Goal: Task Accomplishment & Management: Manage account settings

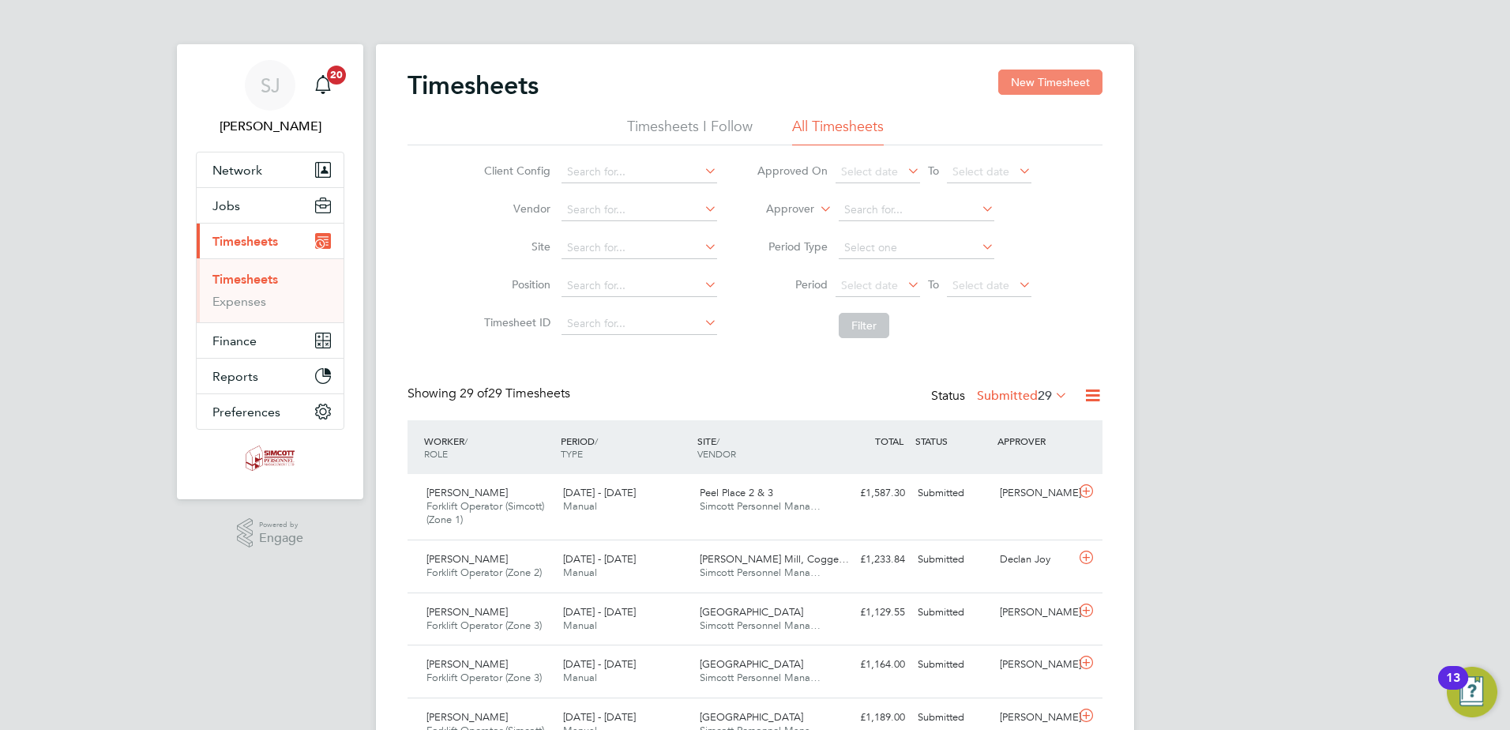
click at [1044, 78] on button "New Timesheet" at bounding box center [1050, 81] width 104 height 25
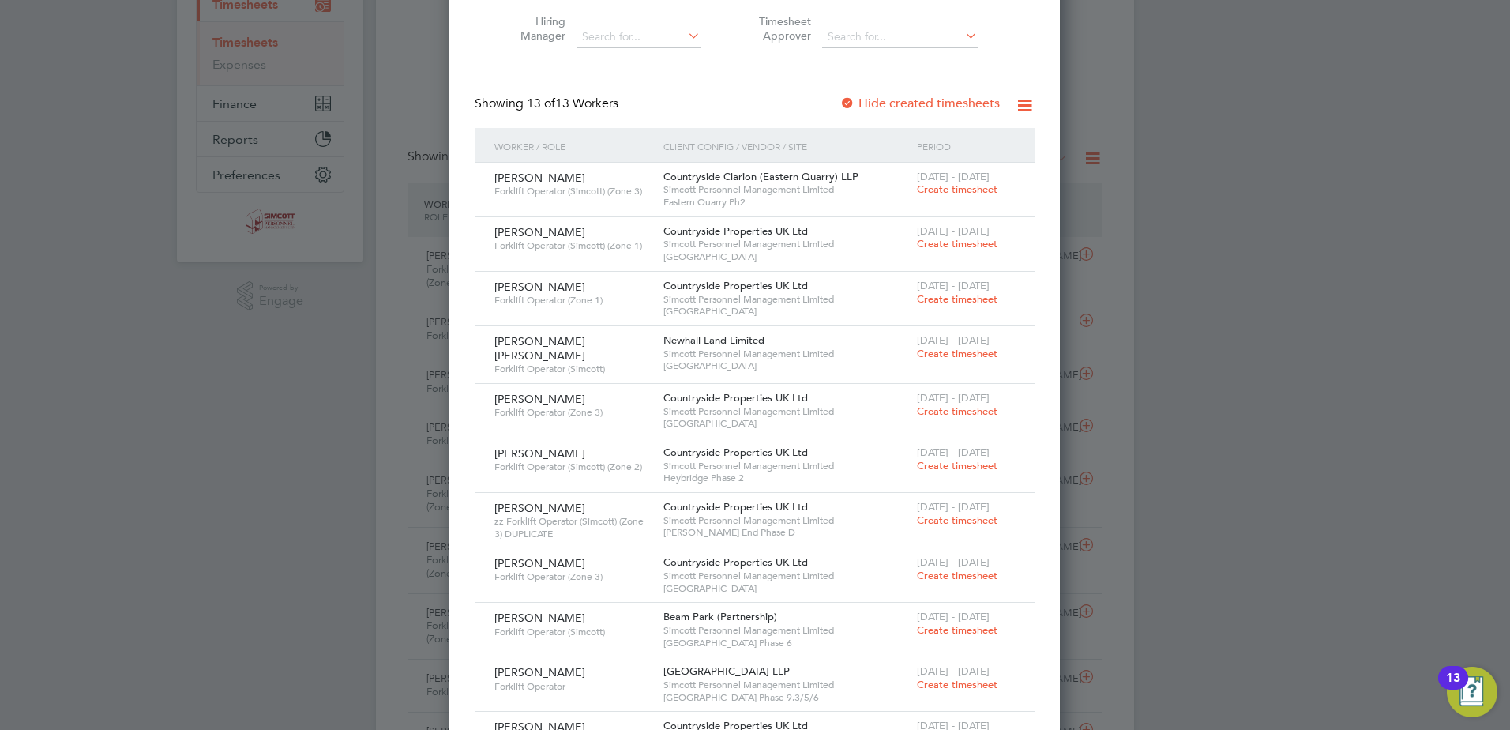
click at [955, 240] on span "Create timesheet" at bounding box center [957, 243] width 81 height 13
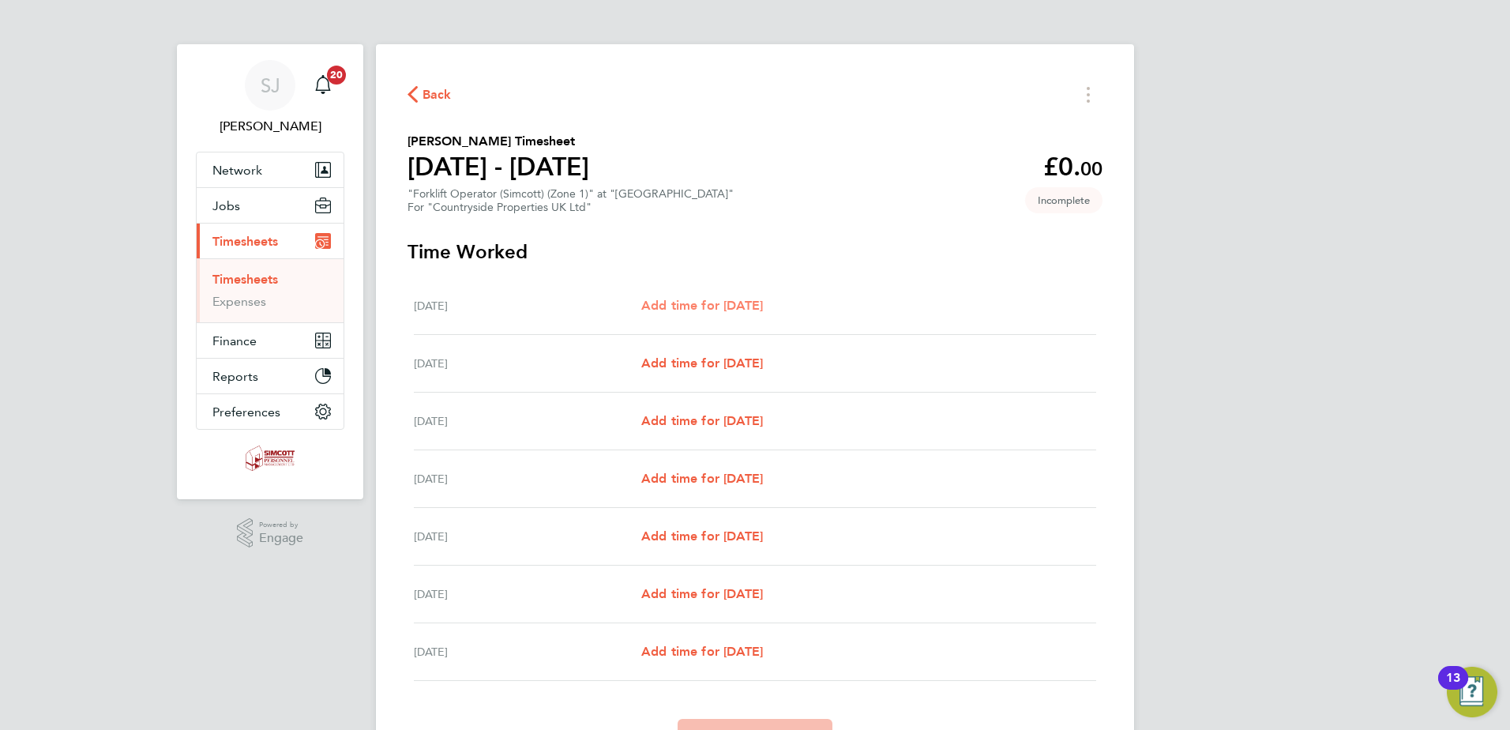
click at [757, 300] on span "Add time for Mon 04 Aug" at bounding box center [702, 305] width 122 height 15
select select "30"
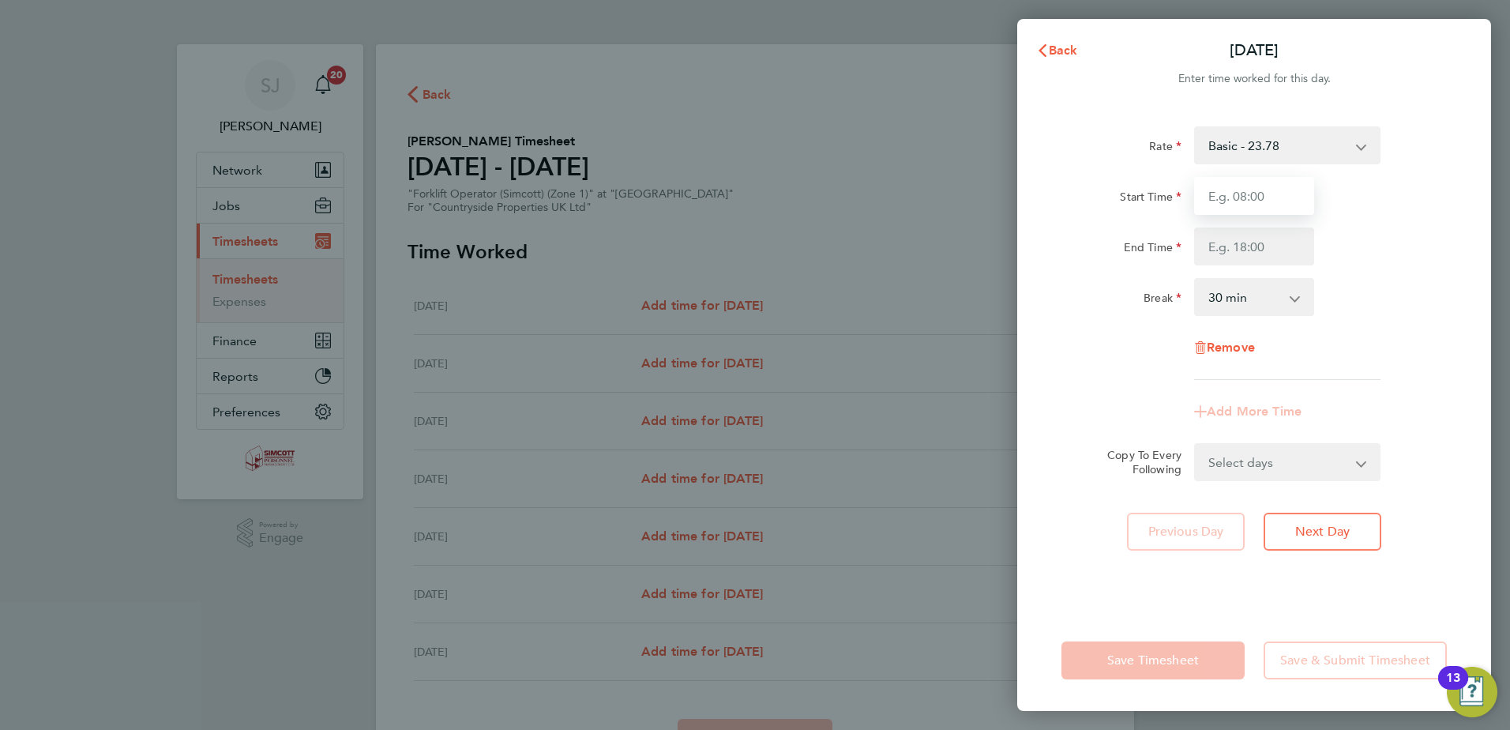
click at [1288, 190] on input "Start Time" at bounding box center [1254, 196] width 120 height 38
type input "07:30"
click at [1255, 249] on input "End Time" at bounding box center [1254, 246] width 120 height 38
type input "18:00"
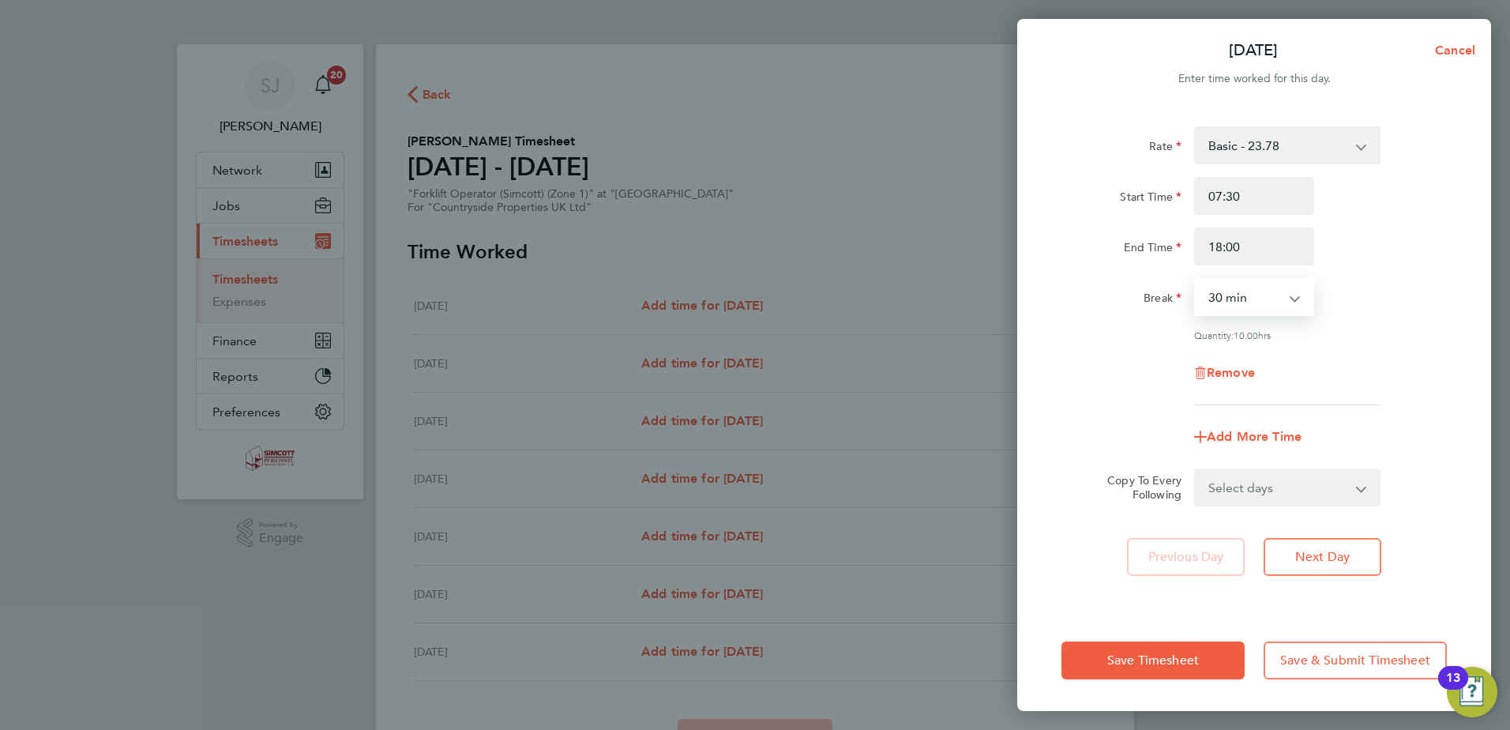
click at [1249, 478] on select "Select days Day Weekday (Mon-Fri) Weekend (Sat-Sun) Tuesday Wednesday Thursday …" at bounding box center [1278, 487] width 166 height 35
select select "WEEKDAY"
click at [1195, 470] on select "Select days Day Weekday (Mon-Fri) Weekend (Sat-Sun) Tuesday Wednesday Thursday …" at bounding box center [1278, 487] width 166 height 35
select select "2025-08-10"
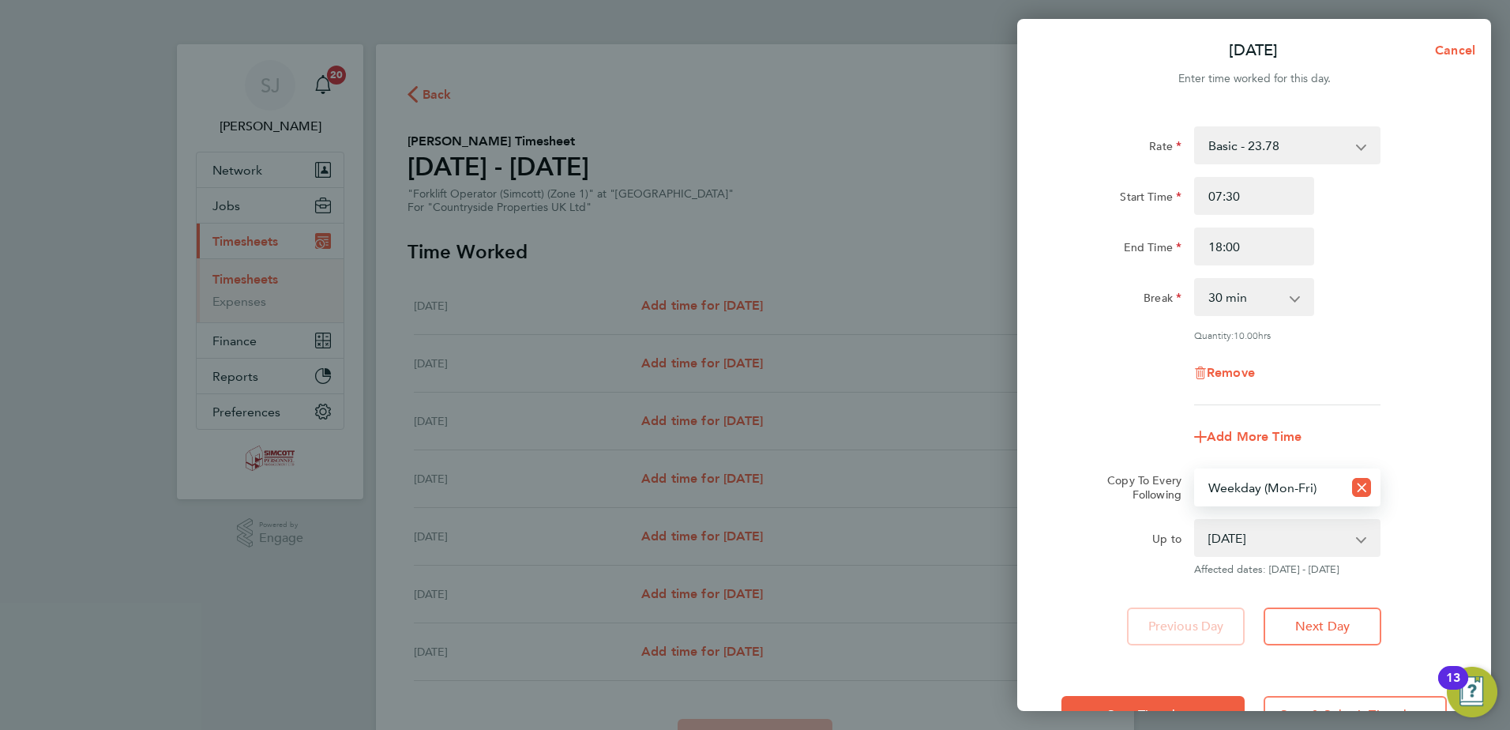
click at [1161, 689] on div "Save Timesheet Save & Submit Timesheet" at bounding box center [1254, 714] width 474 height 101
click at [1146, 703] on button "Save Timesheet" at bounding box center [1152, 715] width 183 height 38
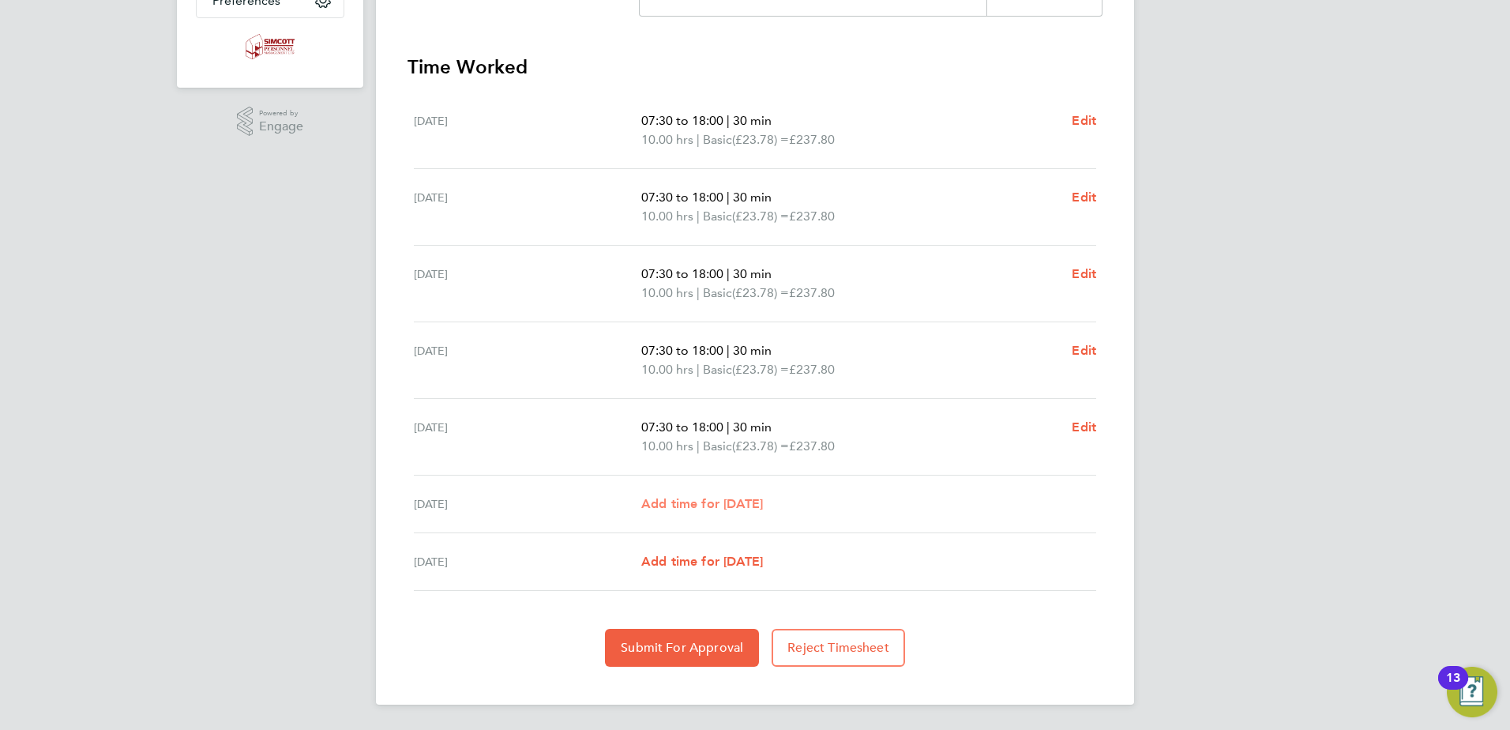
click at [728, 510] on span "Add time for Sat 09 Aug" at bounding box center [702, 503] width 122 height 15
select select "30"
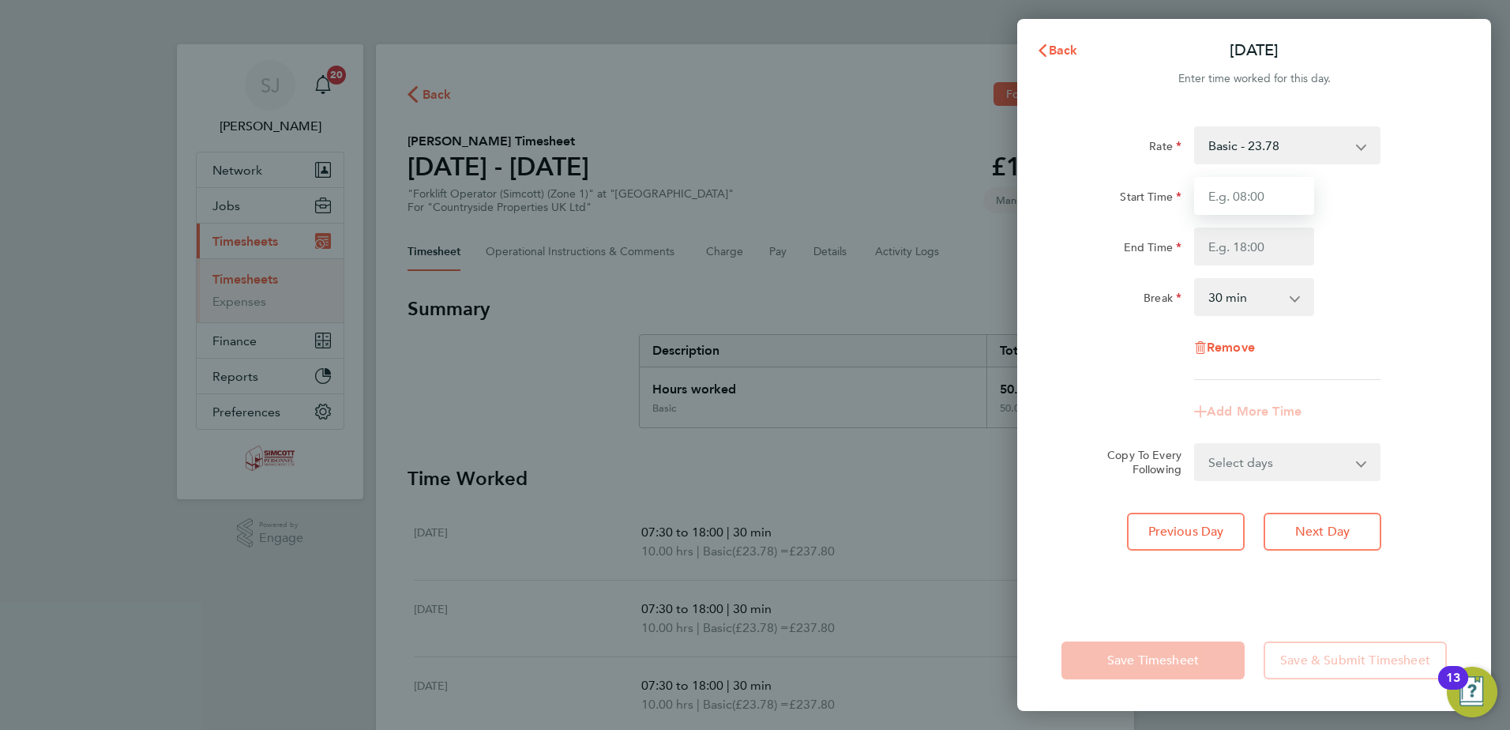
click at [1252, 181] on input "Start Time" at bounding box center [1254, 196] width 120 height 38
type input "07:30"
click at [1254, 255] on input "End Time" at bounding box center [1254, 246] width 120 height 38
type input "16:00"
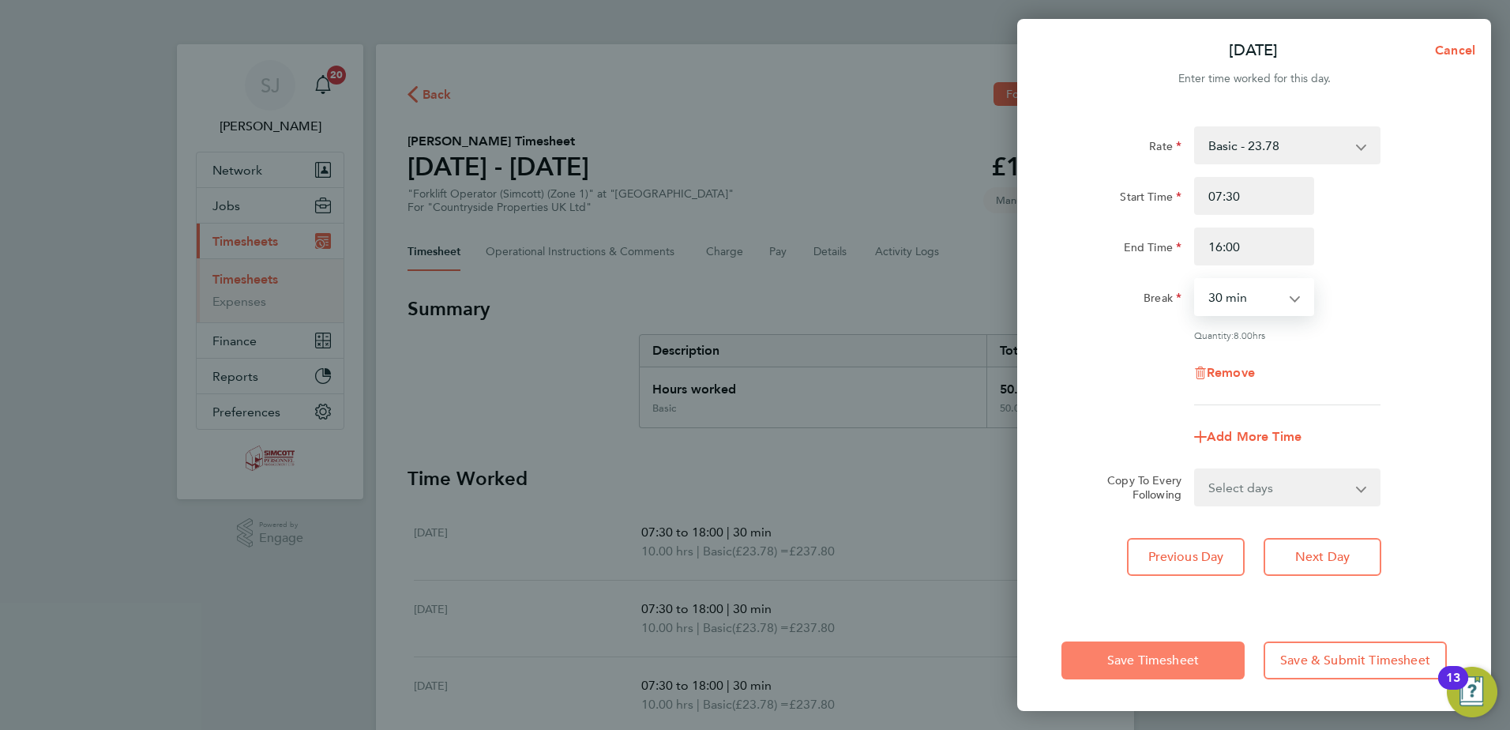
click at [1171, 655] on span "Save Timesheet" at bounding box center [1153, 660] width 92 height 16
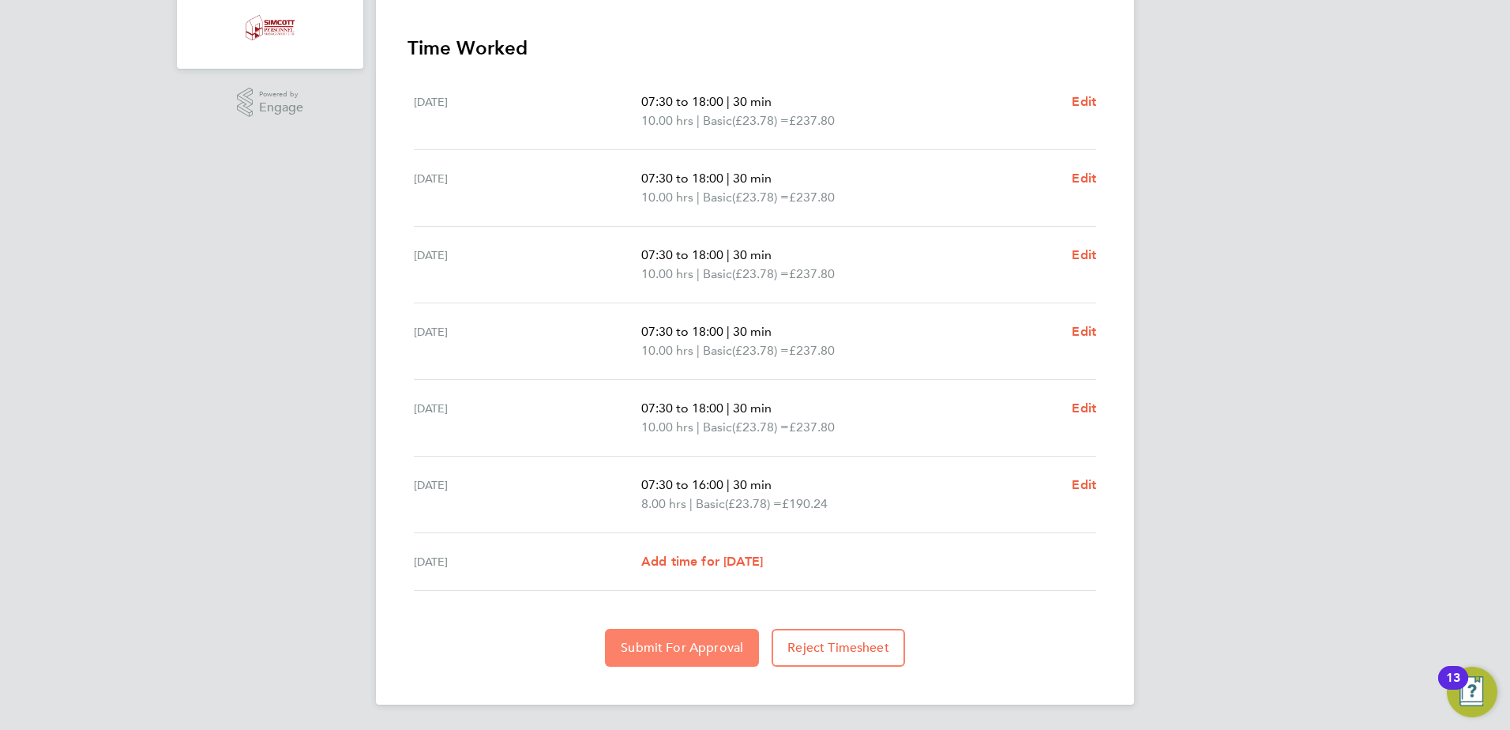
click at [649, 636] on button "Submit For Approval" at bounding box center [682, 647] width 154 height 38
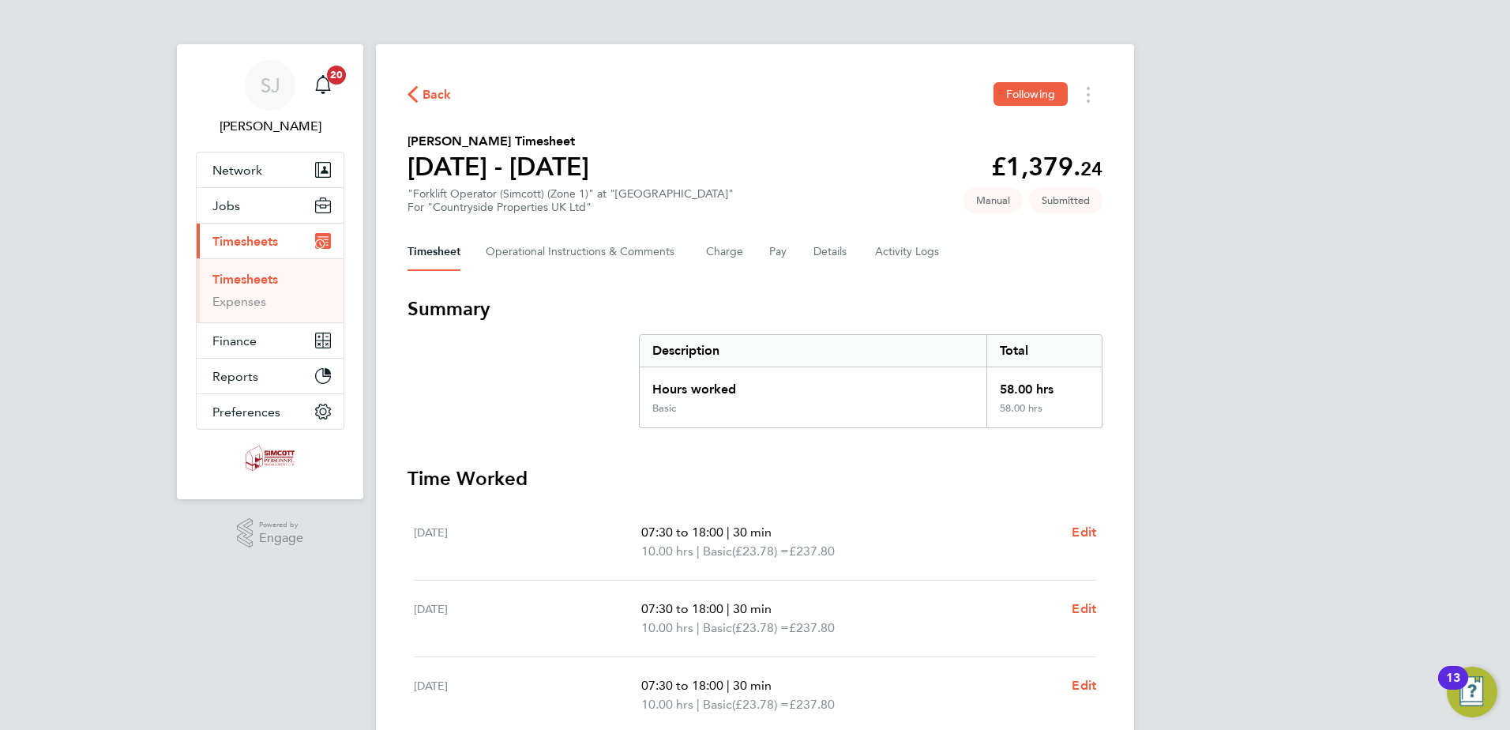
click at [246, 283] on link "Timesheets" at bounding box center [245, 279] width 66 height 15
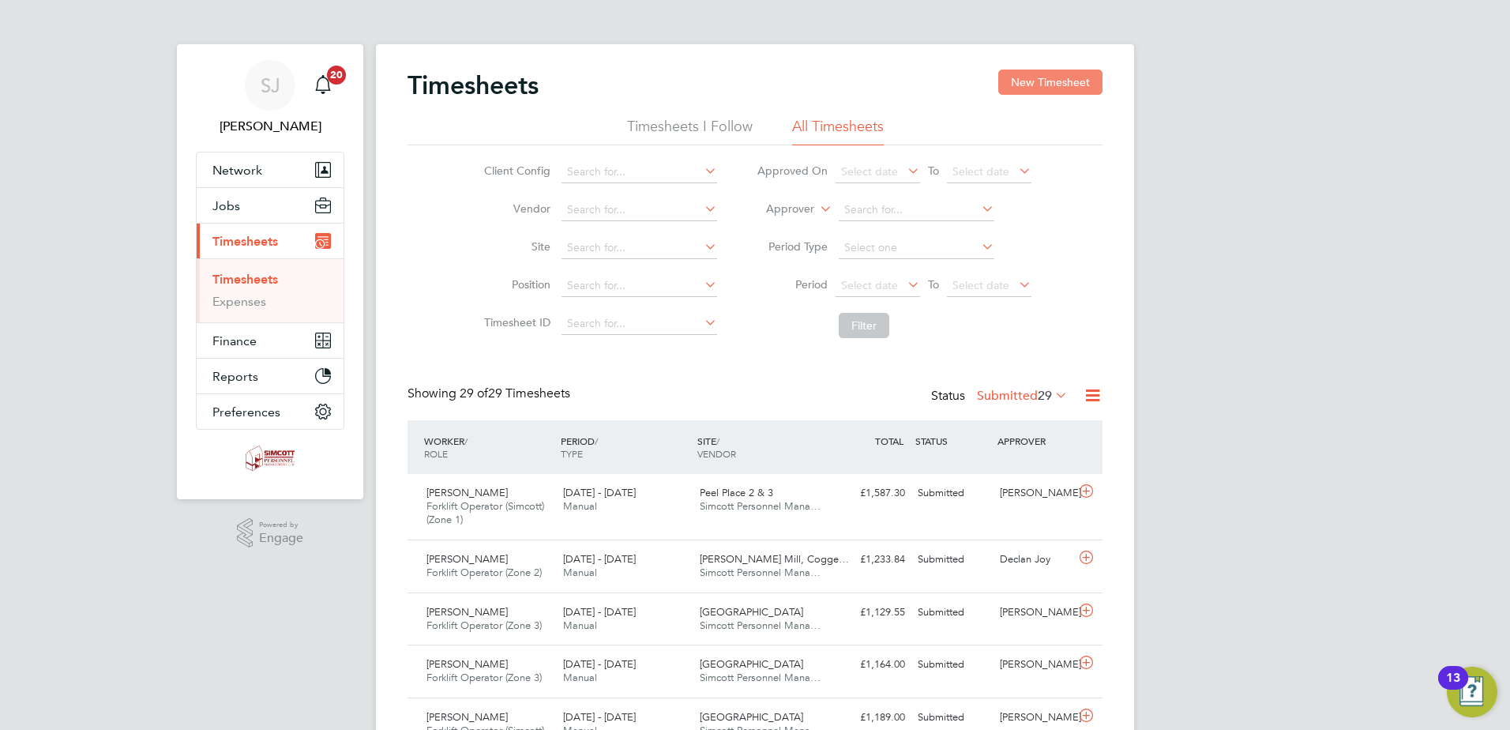
click at [1051, 75] on button "New Timesheet" at bounding box center [1050, 81] width 104 height 25
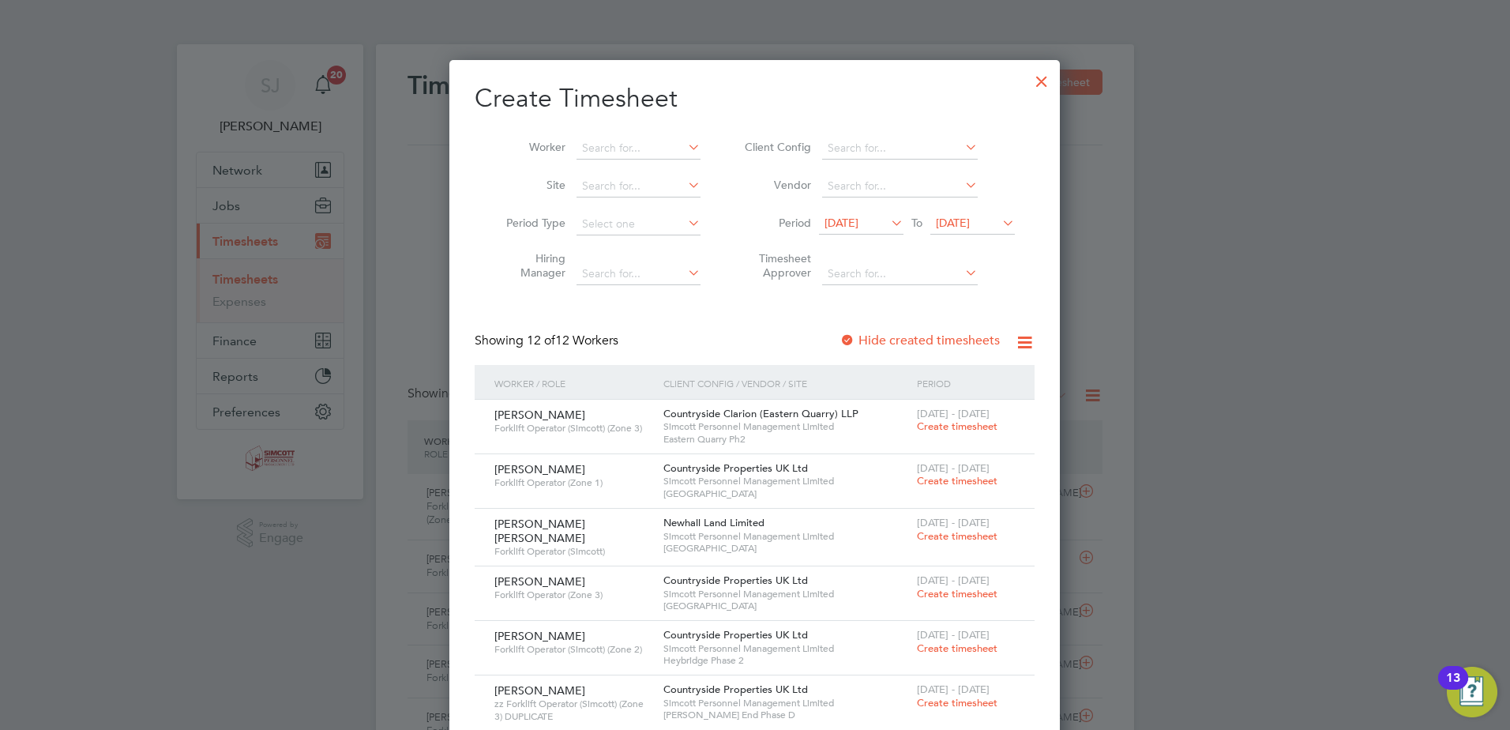
click at [1038, 84] on div at bounding box center [1041, 77] width 28 height 28
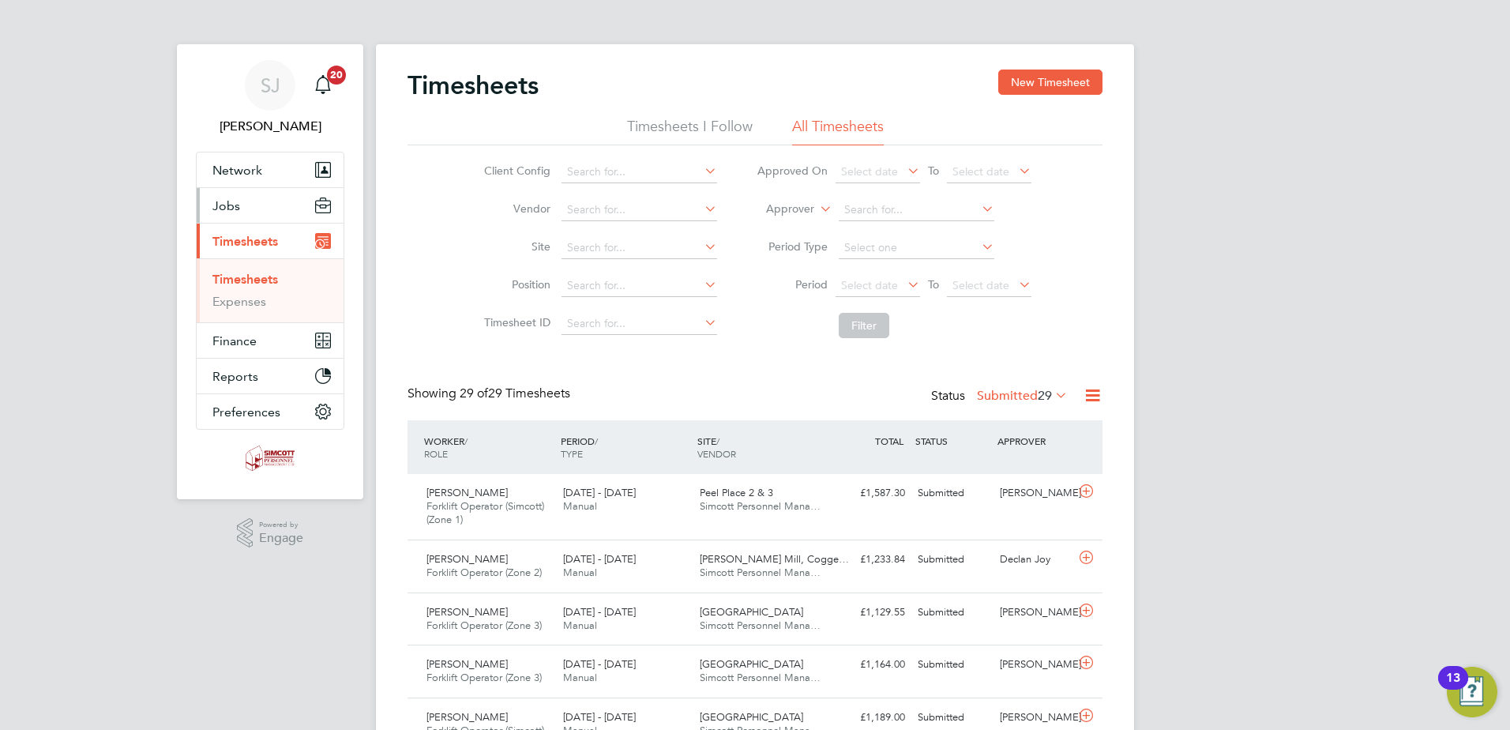
click at [233, 205] on span "Jobs" at bounding box center [226, 205] width 28 height 15
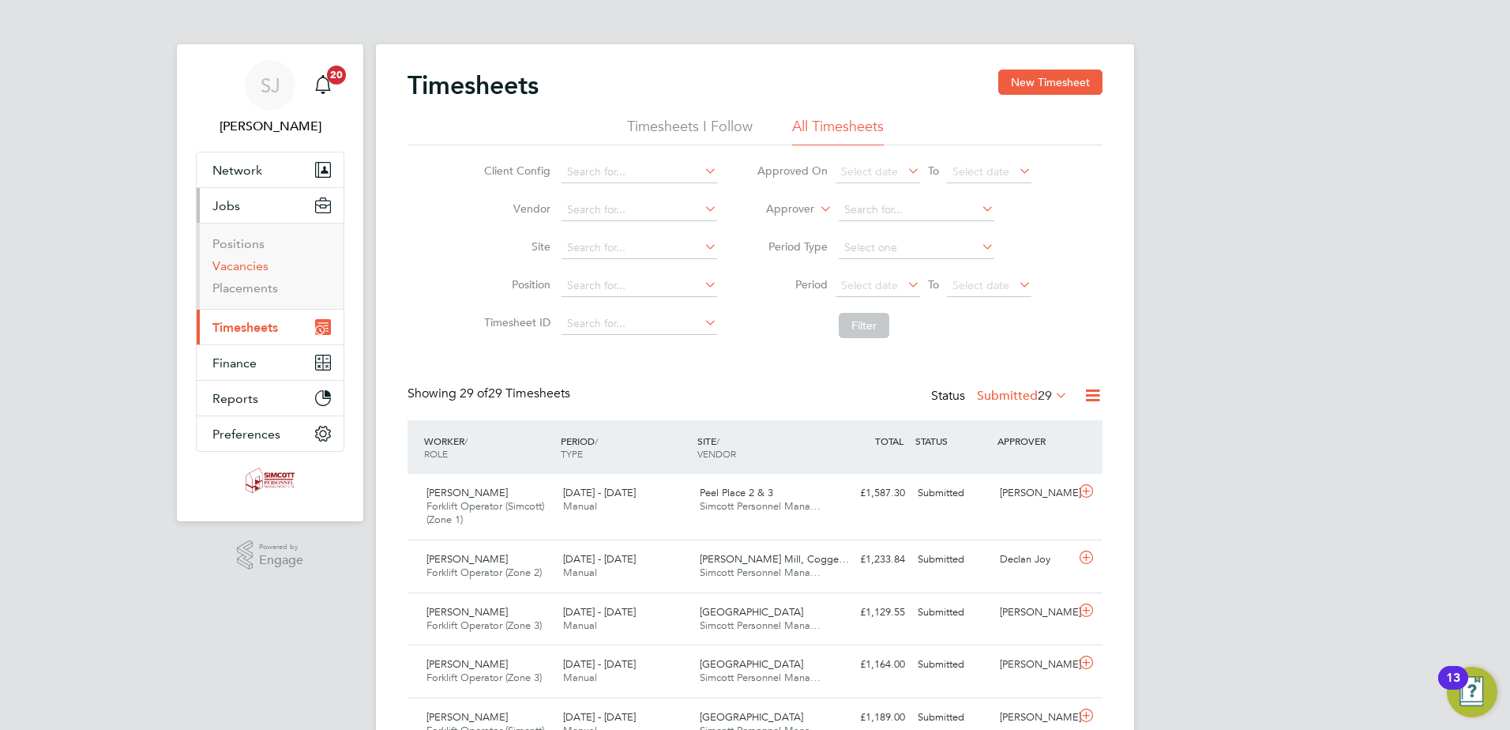
click at [234, 268] on link "Vacancies" at bounding box center [240, 265] width 56 height 15
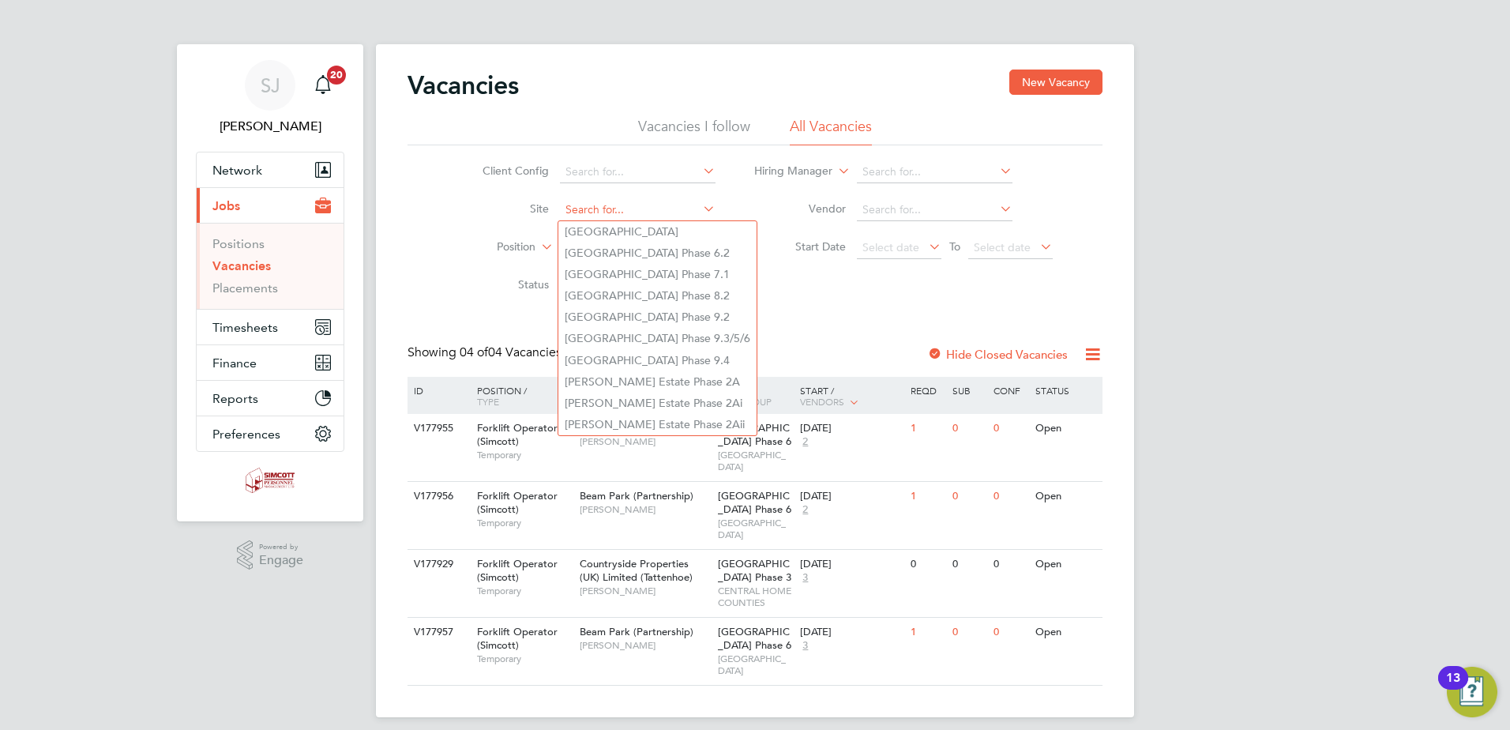
click at [579, 210] on input at bounding box center [638, 210] width 156 height 22
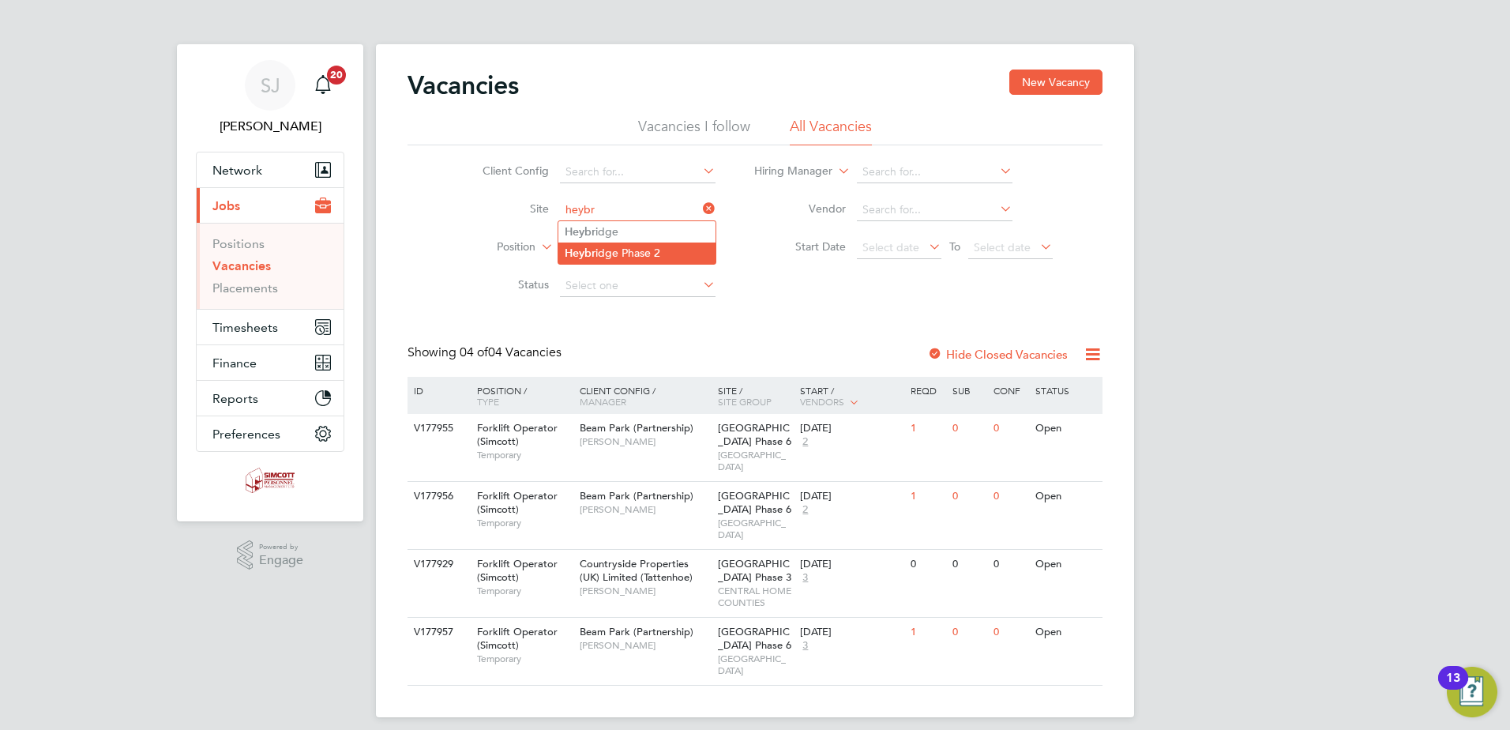
click at [607, 256] on li "Heybr idge Phase 2" at bounding box center [636, 252] width 157 height 21
type input "Heybridge Phase 2"
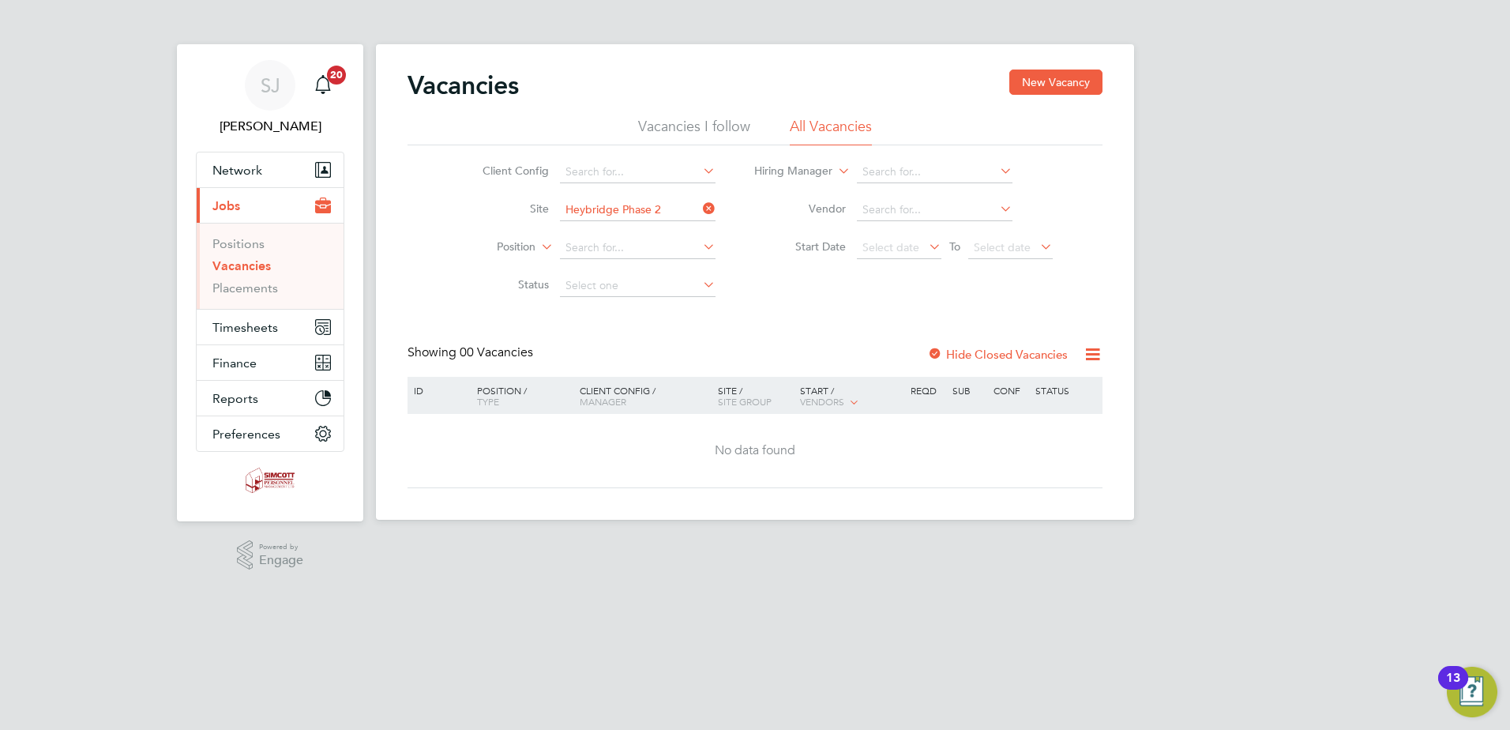
click at [1013, 347] on label "Hide Closed Vacancies" at bounding box center [997, 354] width 141 height 15
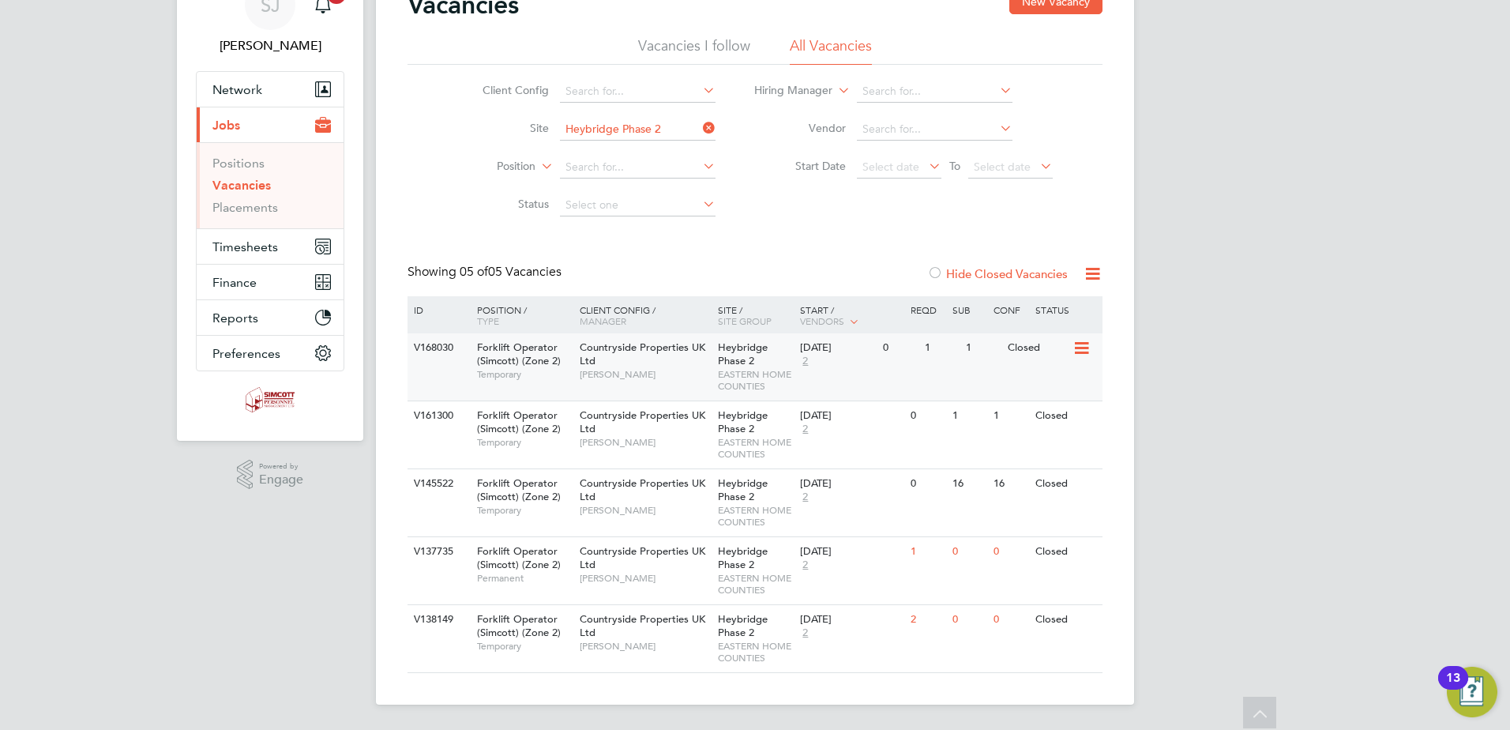
click at [644, 355] on div "Countryside Properties UK Ltd Stephen Mitchinson" at bounding box center [645, 360] width 138 height 54
click at [709, 423] on div "Countryside Properties UK Ltd Stephen Mitchinson" at bounding box center [645, 428] width 138 height 54
click at [783, 501] on div "Heybridge Phase 2 EASTERN HOME COUNTIES" at bounding box center [755, 502] width 83 height 67
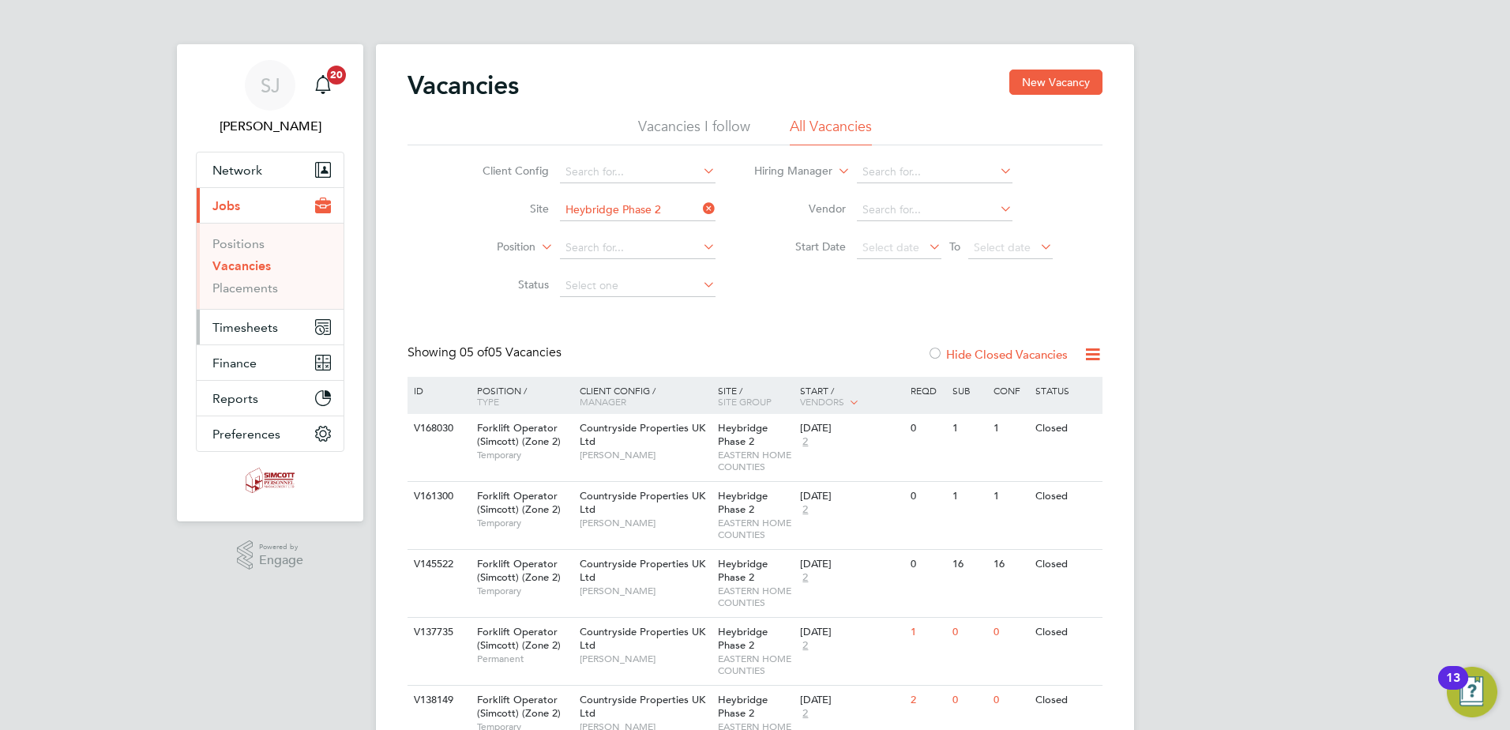
click at [264, 326] on span "Timesheets" at bounding box center [245, 327] width 66 height 15
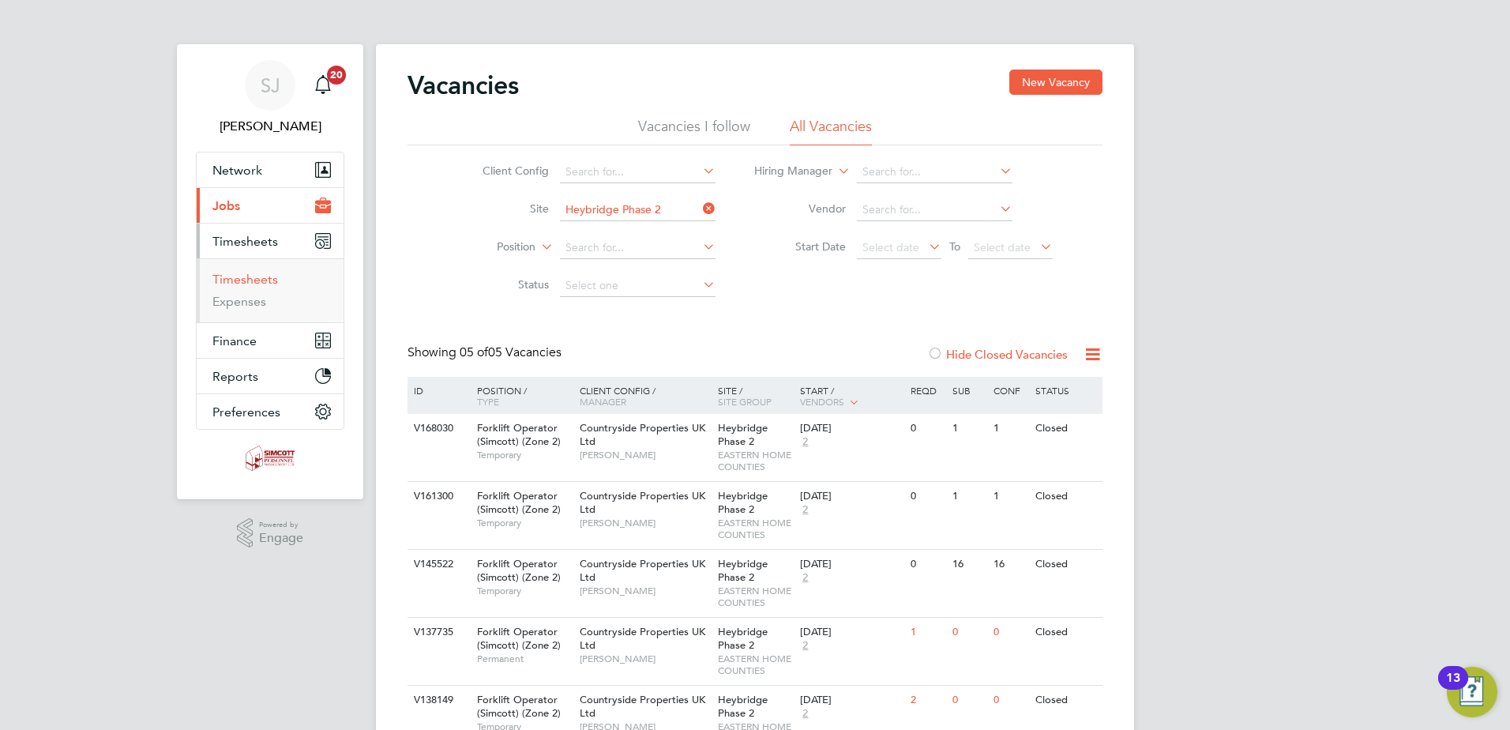
click at [248, 286] on link "Timesheets" at bounding box center [245, 279] width 66 height 15
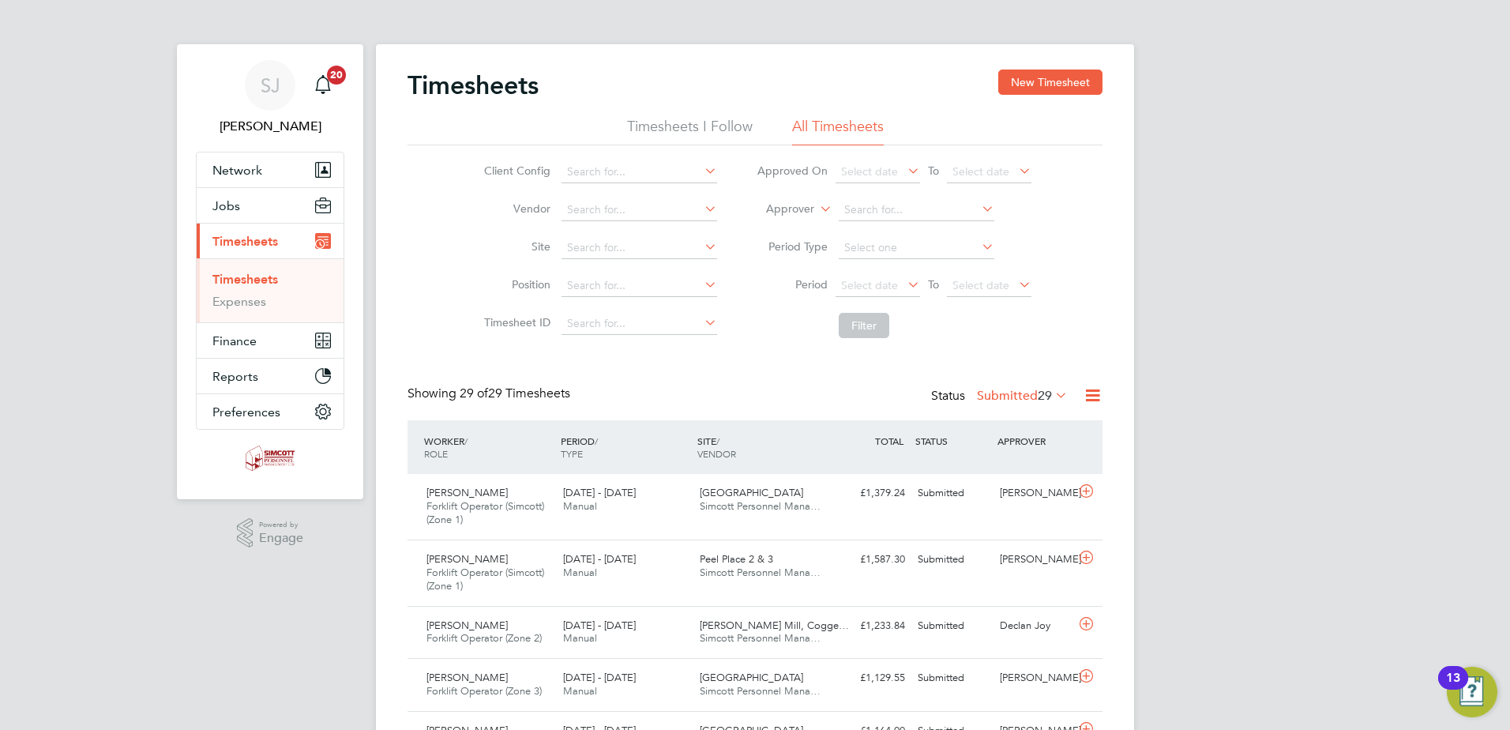
scroll to position [40, 137]
click at [1067, 89] on button "New Timesheet" at bounding box center [1050, 81] width 104 height 25
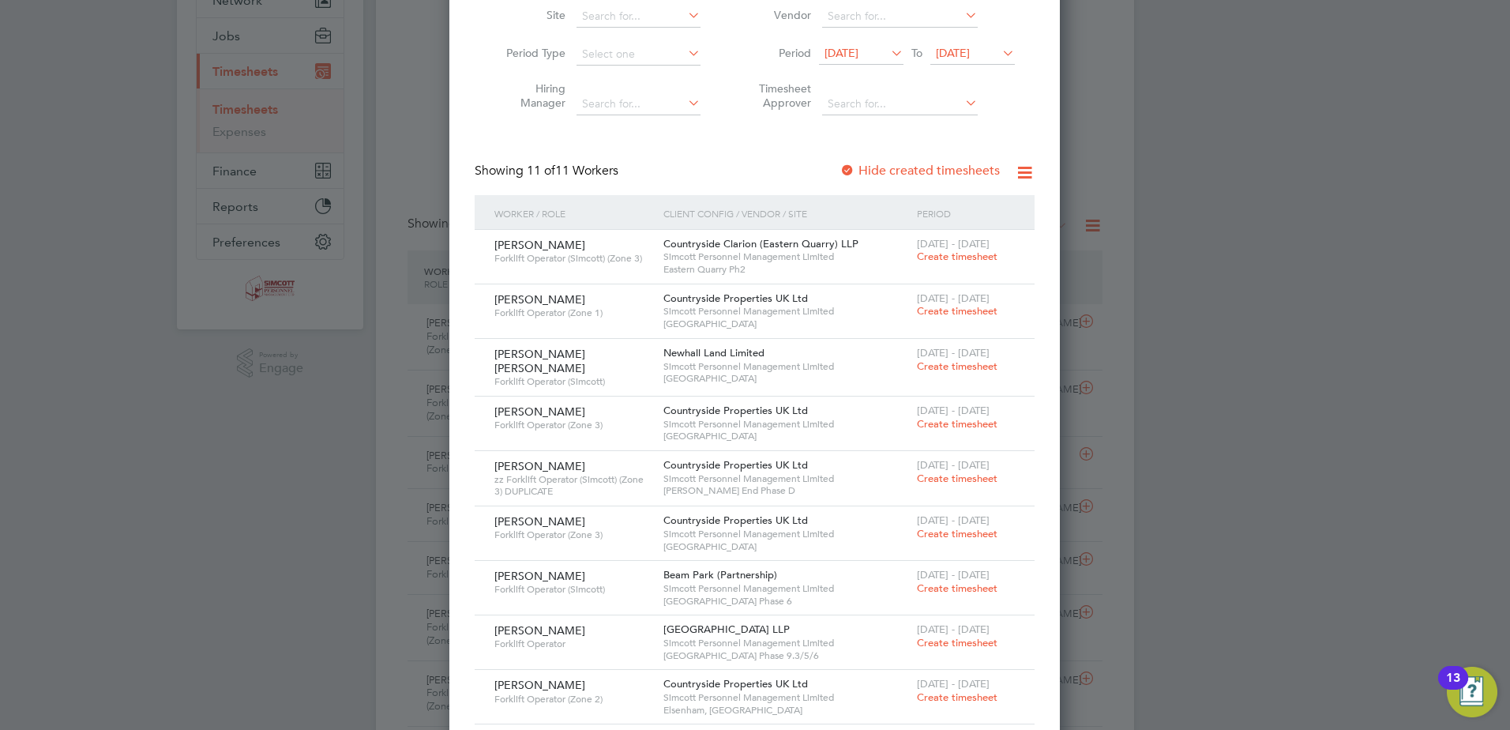
scroll to position [0, 0]
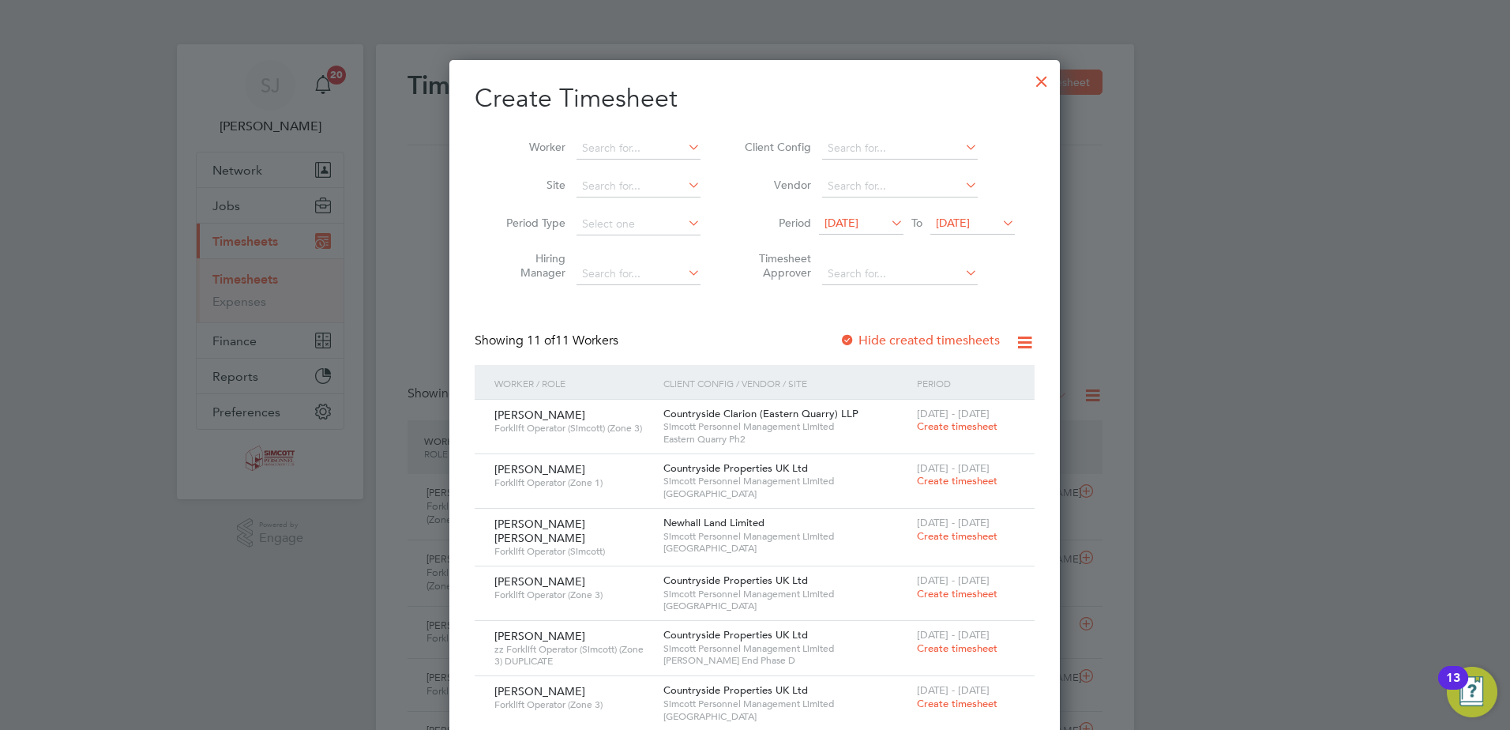
click at [1045, 77] on div at bounding box center [1041, 77] width 28 height 28
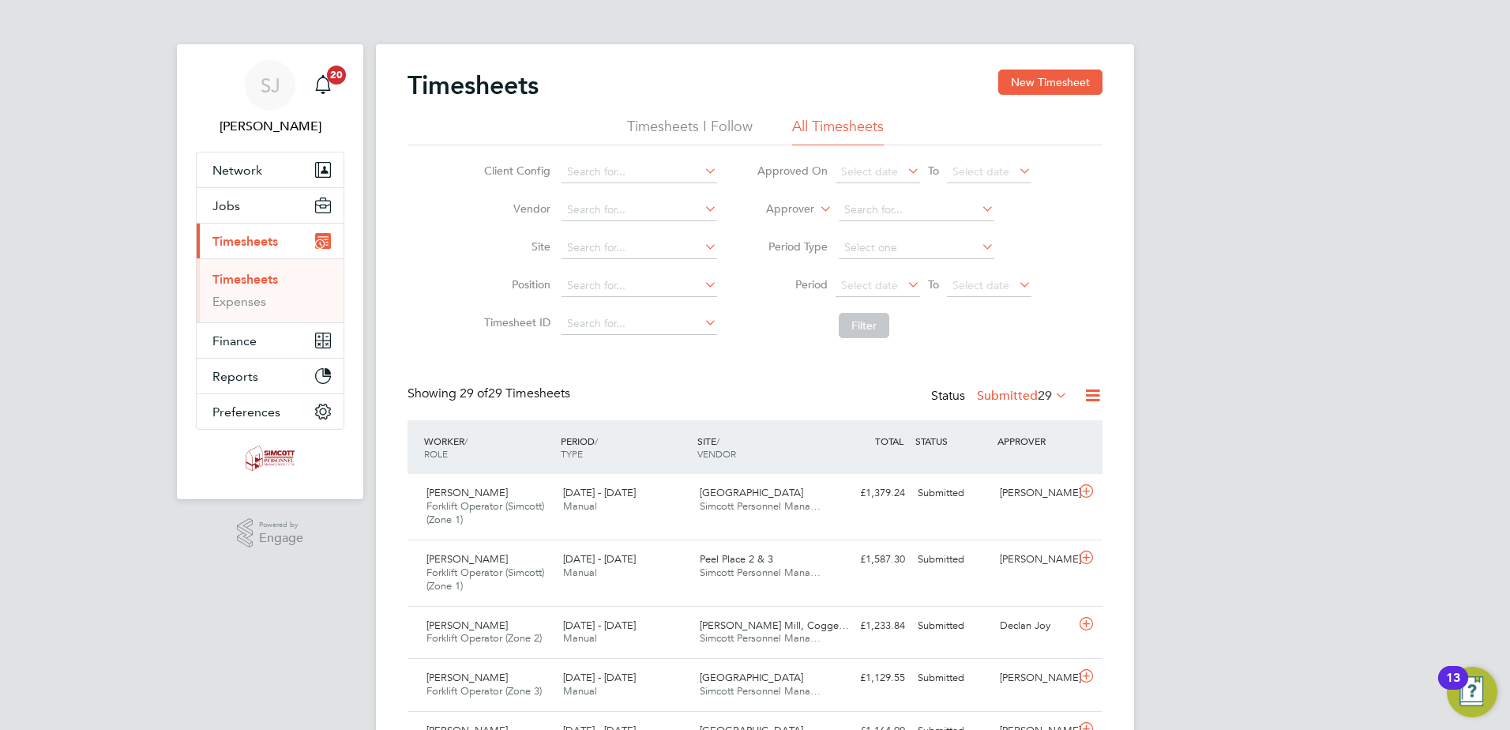
scroll to position [40, 137]
click at [224, 201] on span "Jobs" at bounding box center [226, 205] width 28 height 15
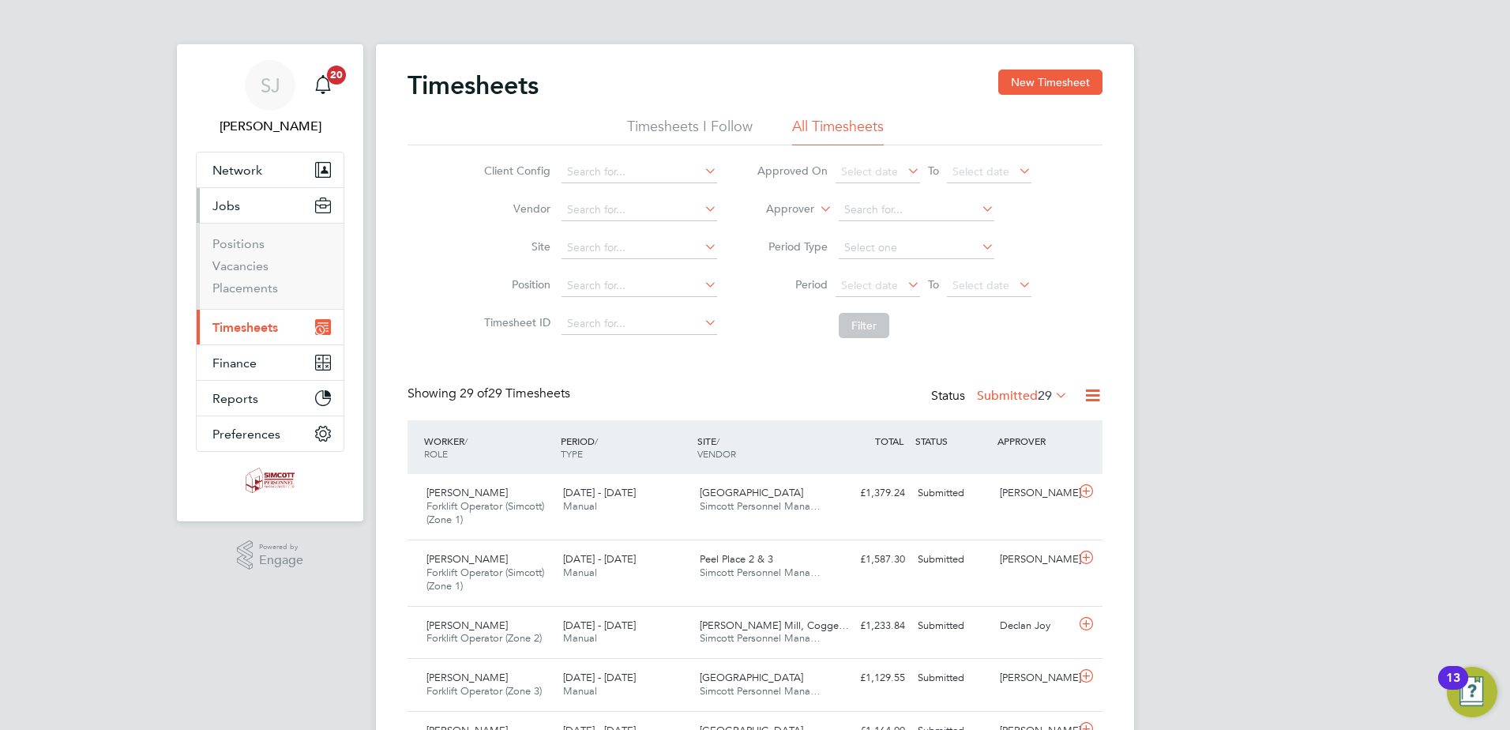
click at [236, 199] on span "Jobs" at bounding box center [226, 205] width 28 height 15
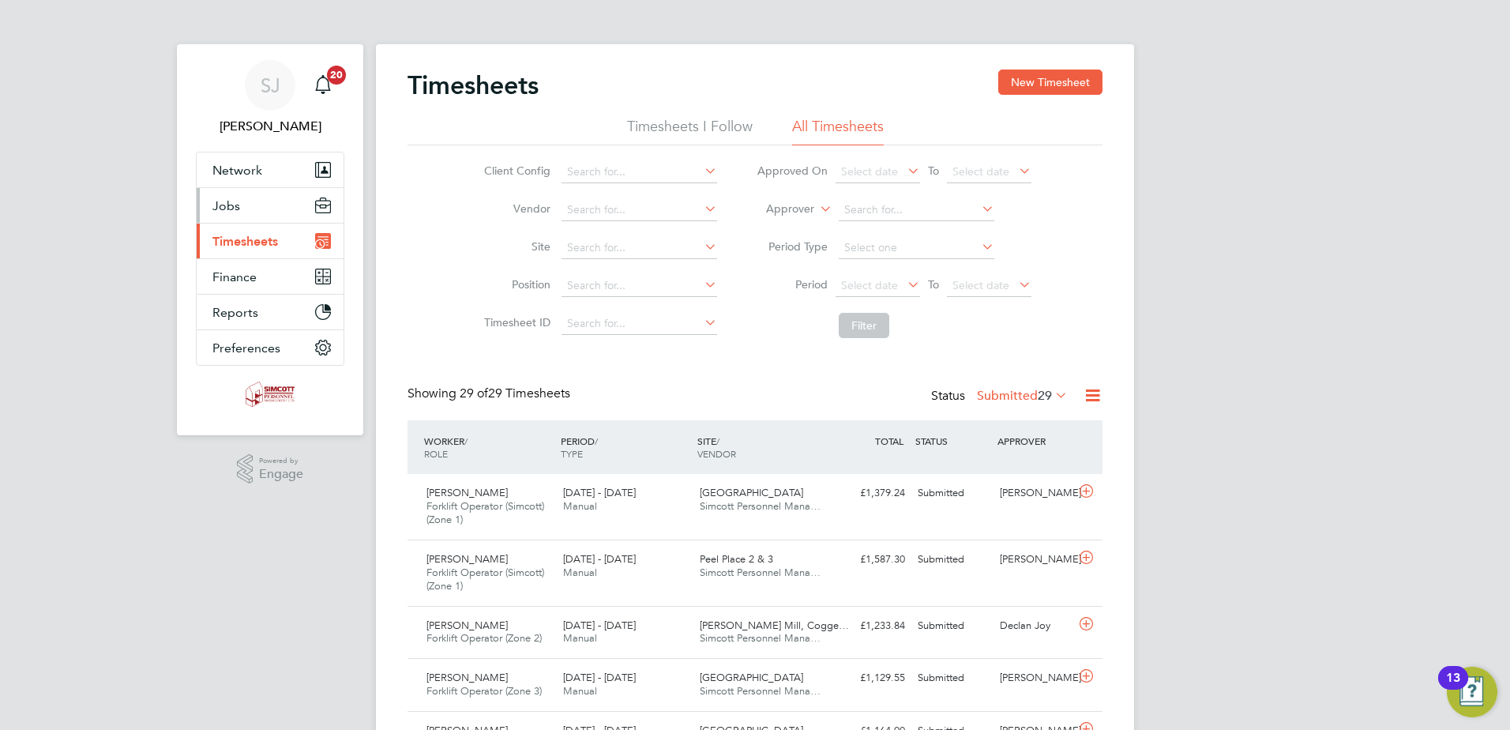
click at [234, 193] on button "Jobs" at bounding box center [270, 205] width 147 height 35
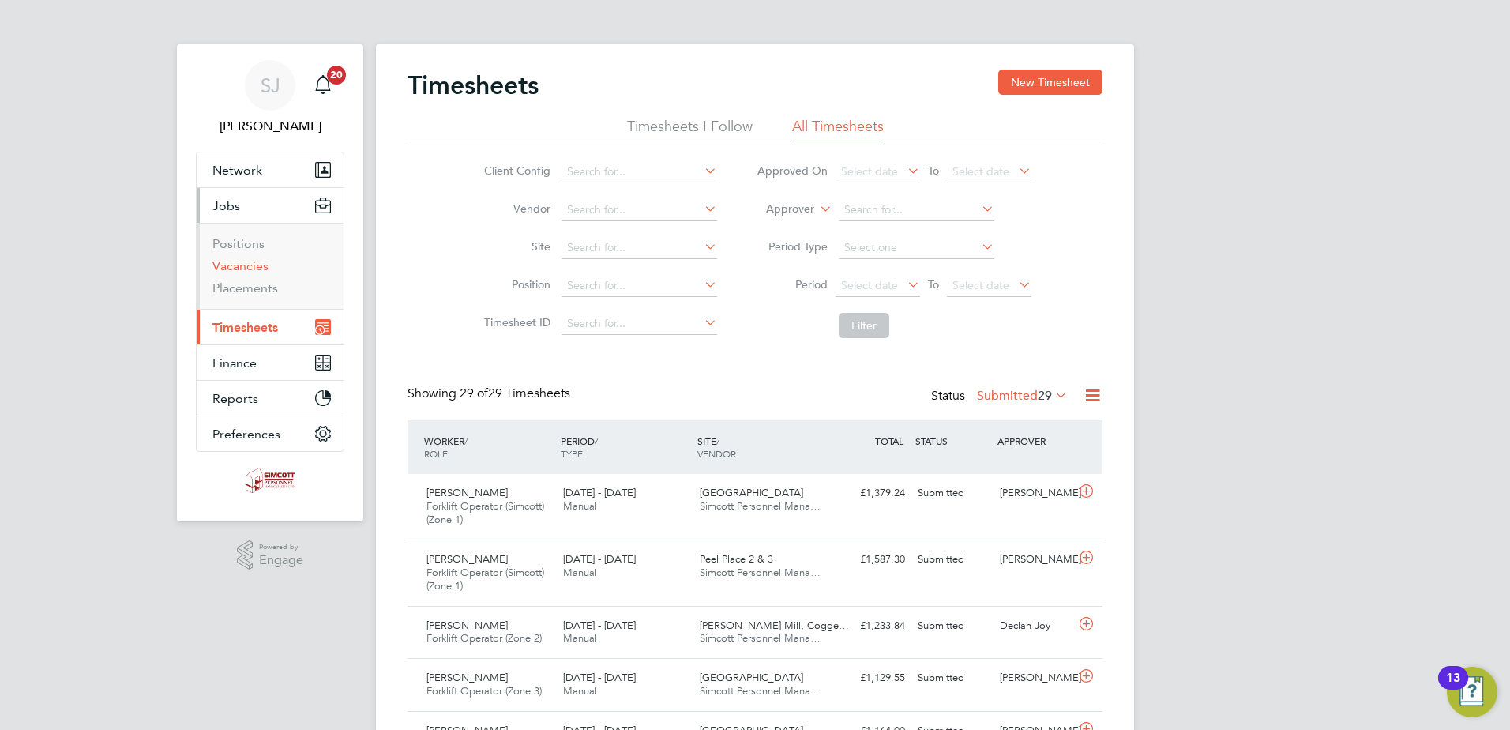
click at [249, 264] on link "Vacancies" at bounding box center [240, 265] width 56 height 15
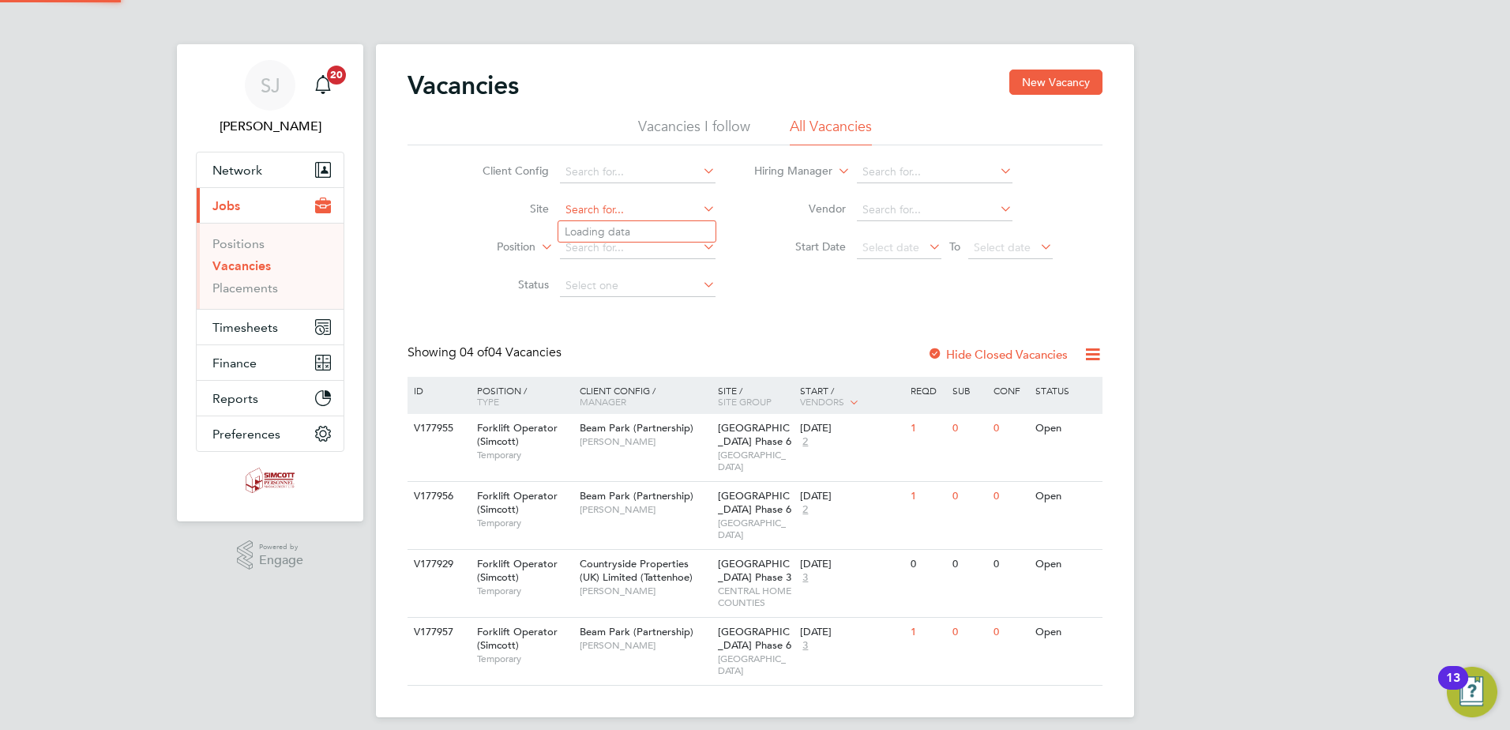
click at [590, 210] on input at bounding box center [638, 210] width 156 height 22
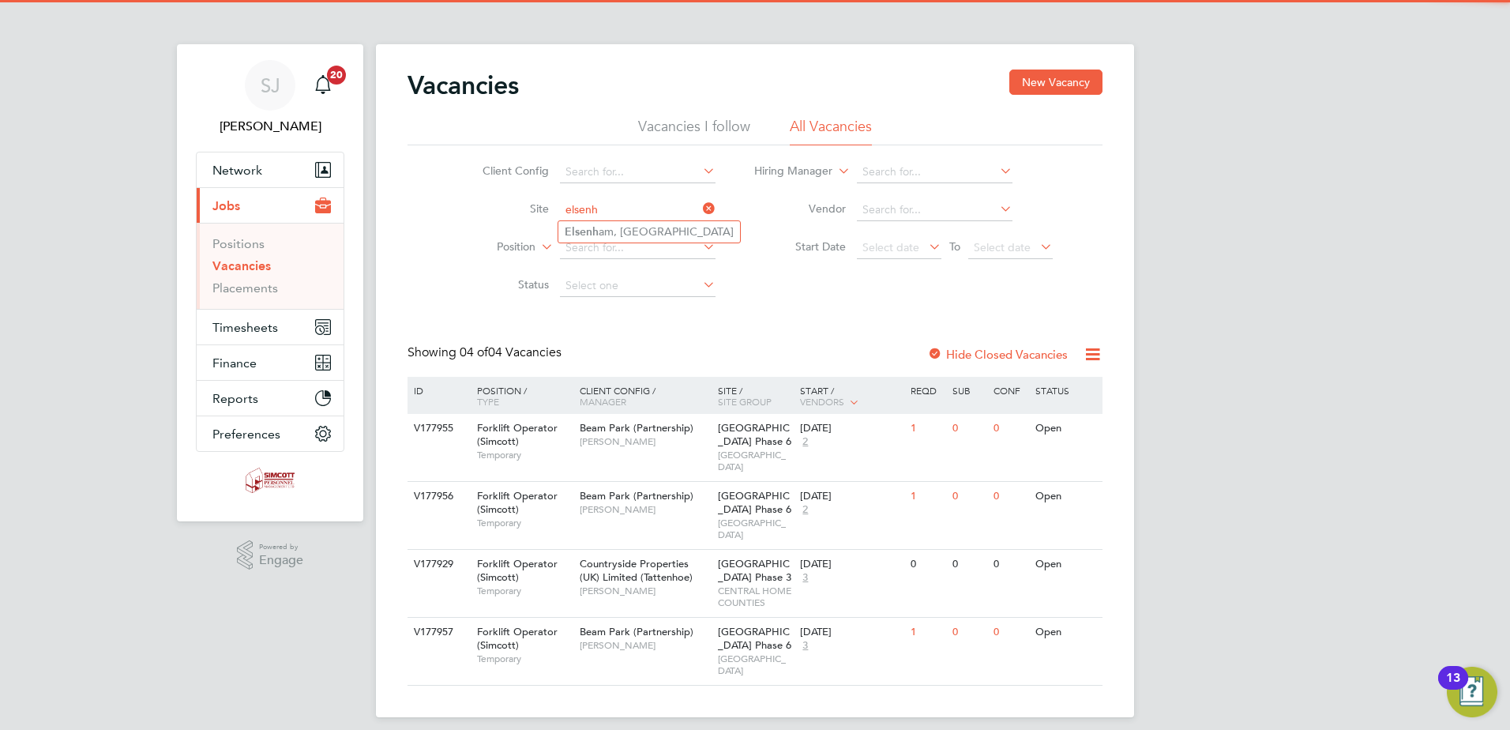
click at [651, 223] on li "Elsenh am, Hall Road" at bounding box center [649, 231] width 182 height 21
type input "Elsenham, Hall Road"
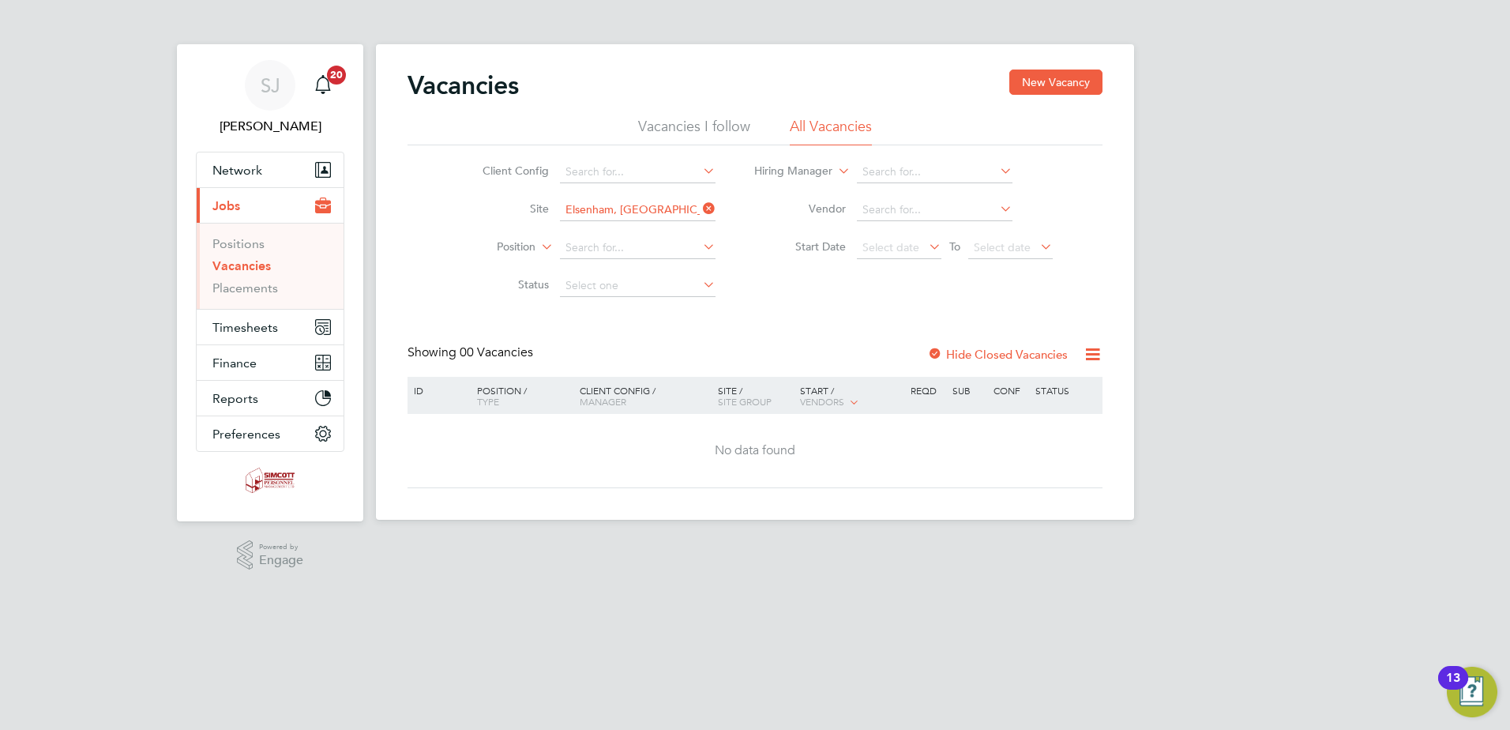
click at [946, 347] on label "Hide Closed Vacancies" at bounding box center [997, 354] width 141 height 15
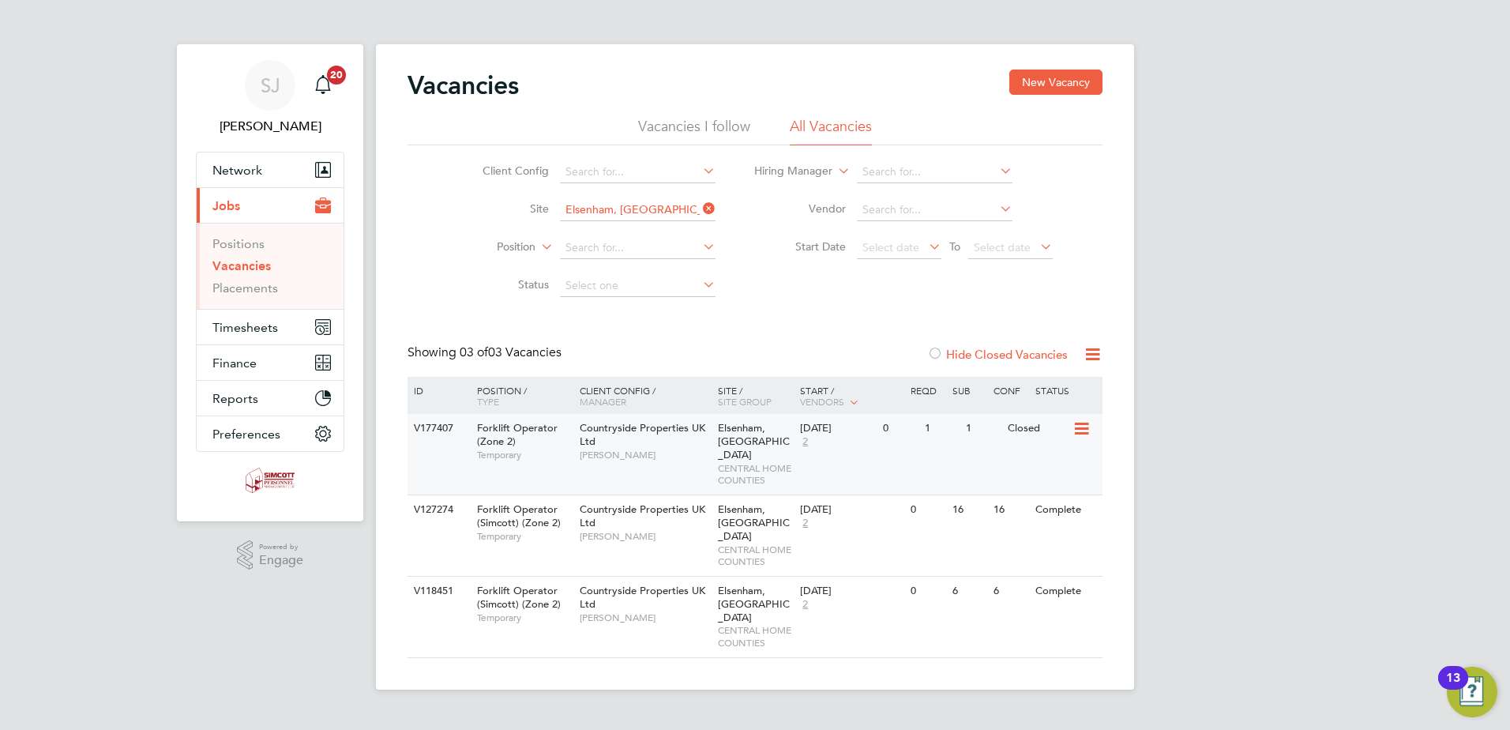
click at [658, 460] on span "Mark Ablett" at bounding box center [645, 454] width 130 height 13
click at [254, 328] on span "Timesheets" at bounding box center [245, 327] width 66 height 15
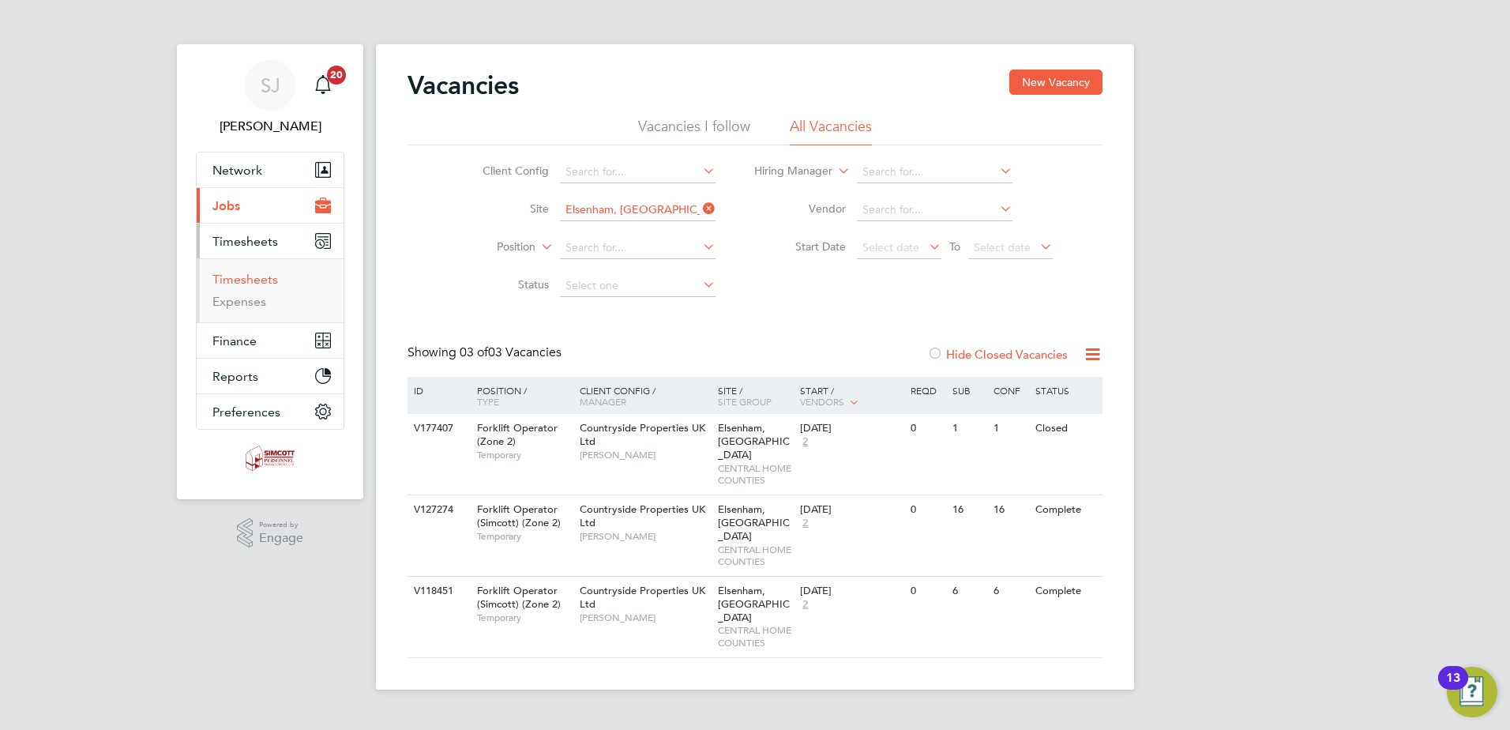
click at [229, 279] on link "Timesheets" at bounding box center [245, 279] width 66 height 15
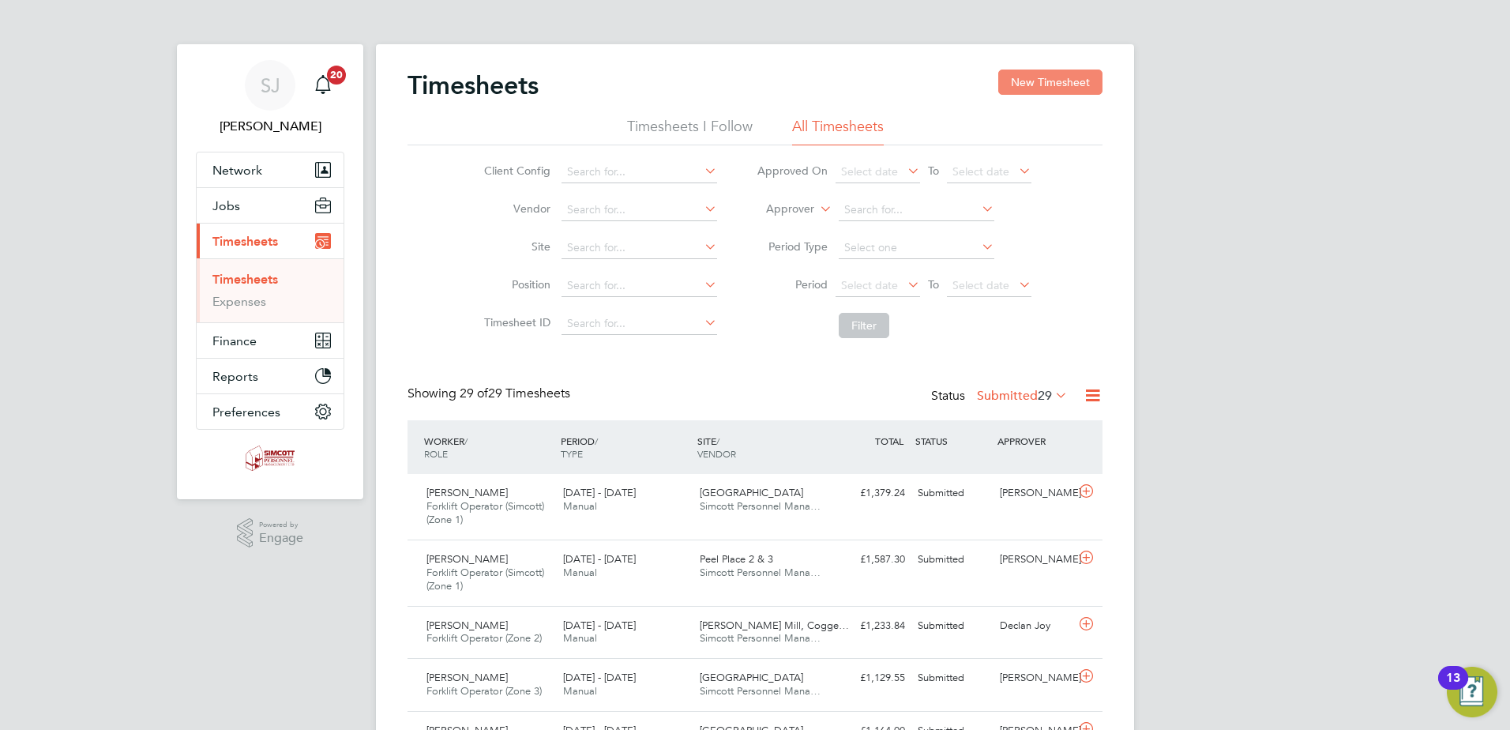
click at [1040, 86] on button "New Timesheet" at bounding box center [1050, 81] width 104 height 25
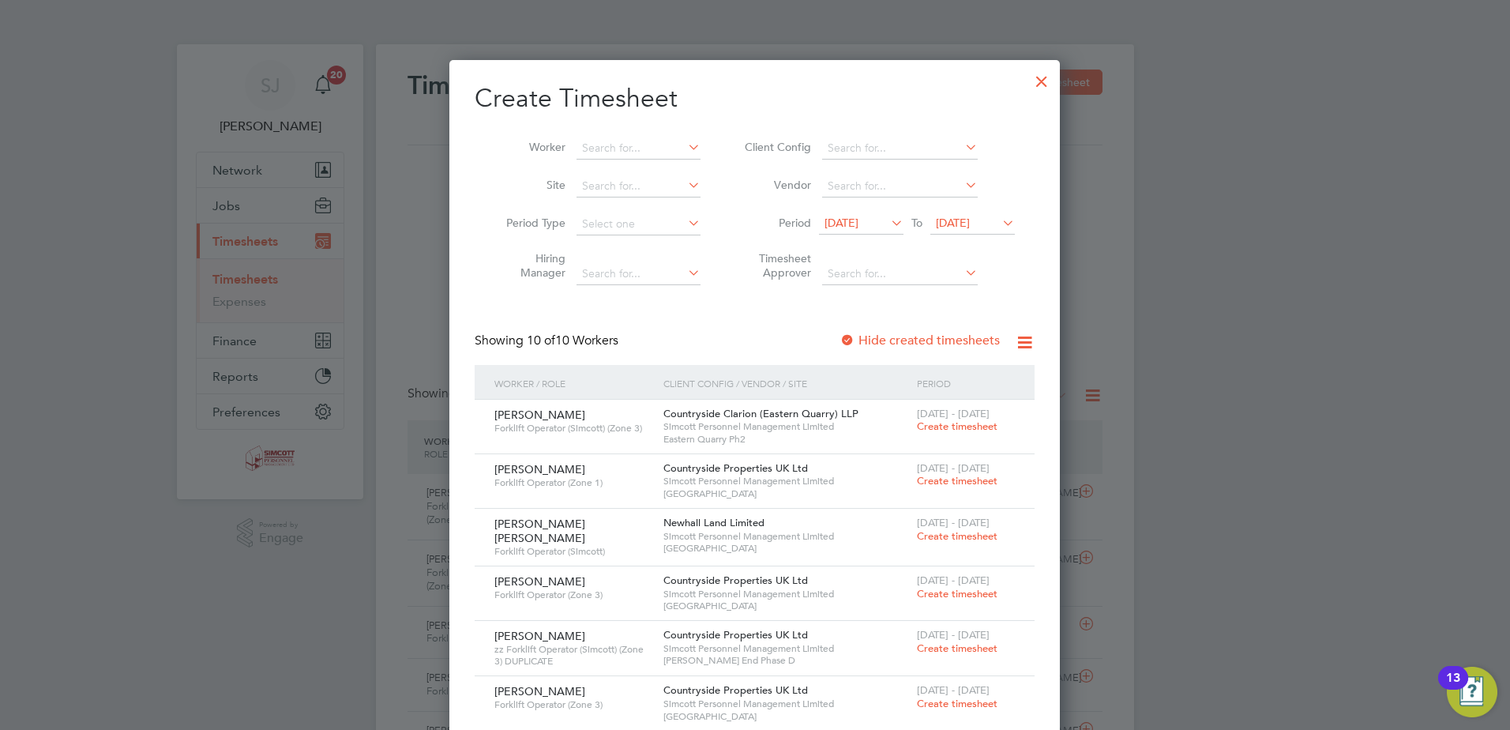
click at [1045, 78] on div at bounding box center [1041, 77] width 28 height 28
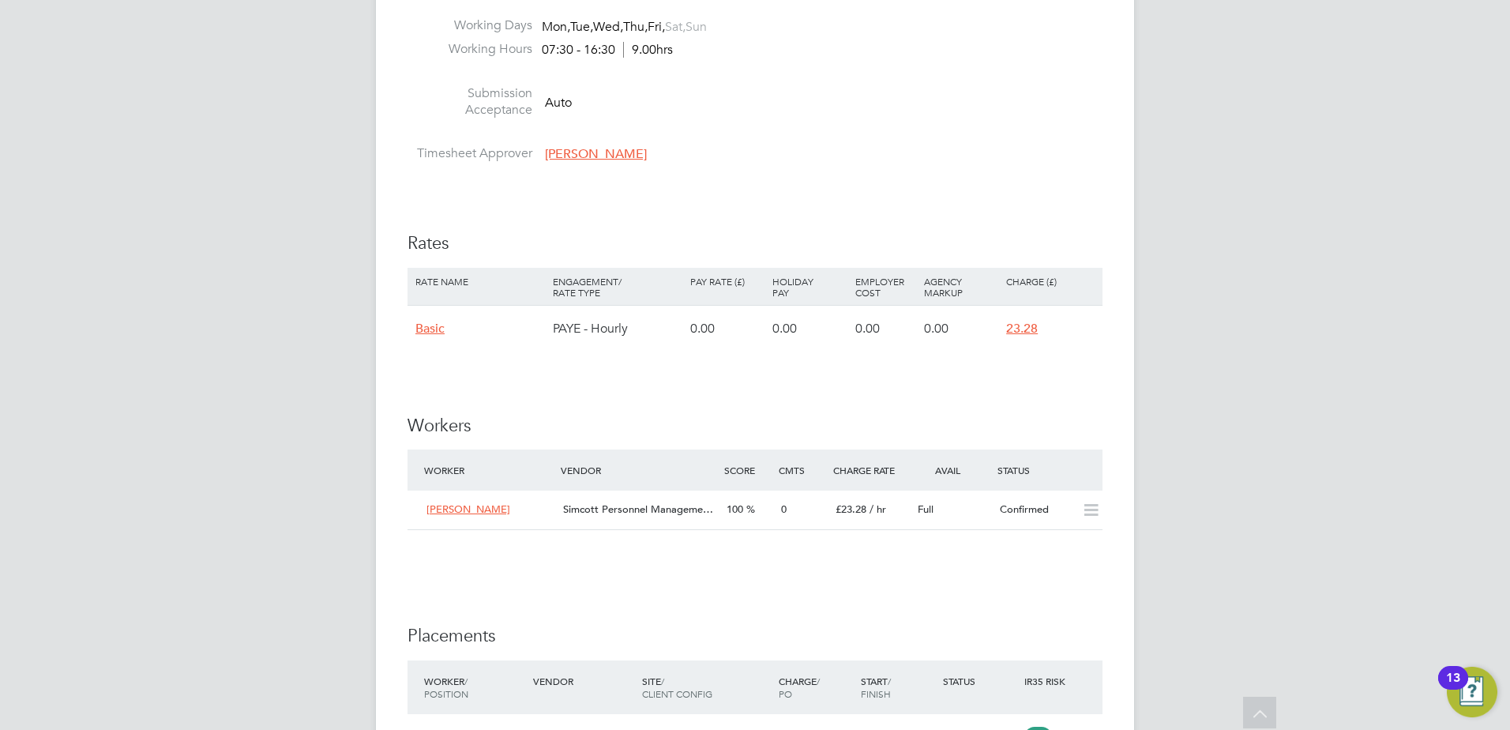
scroll to position [854, 0]
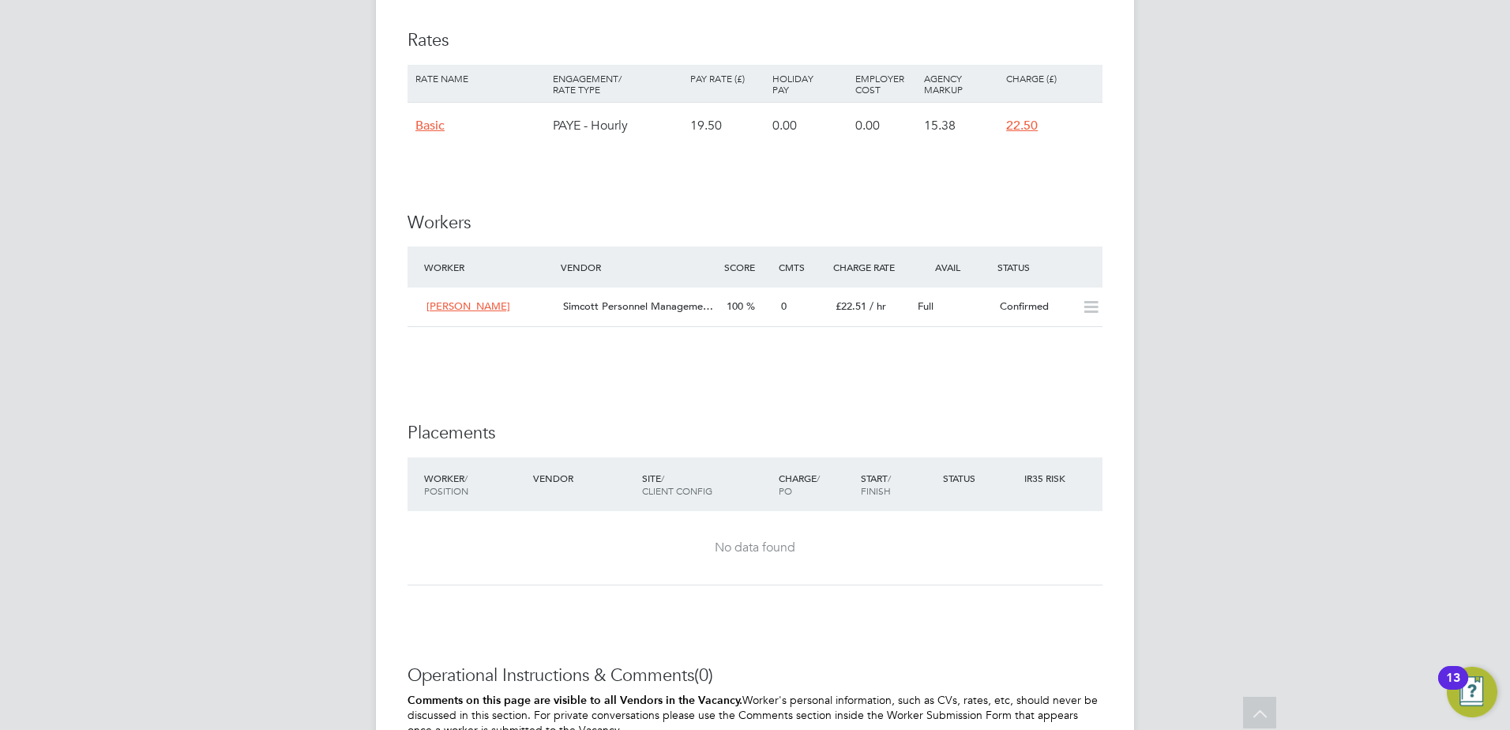
scroll to position [868, 0]
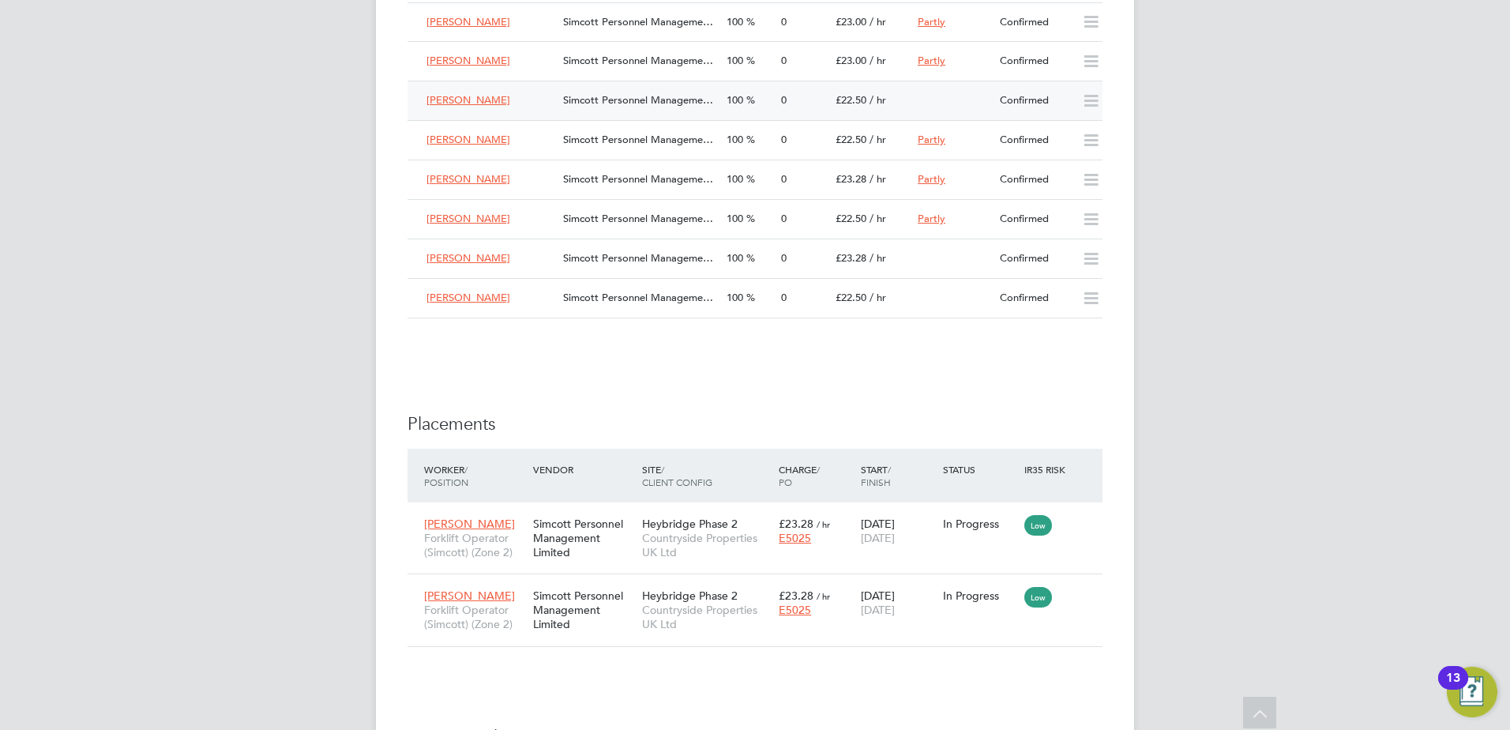
click at [717, 100] on div "Simcott Personnel Manageme…" at bounding box center [638, 101] width 163 height 26
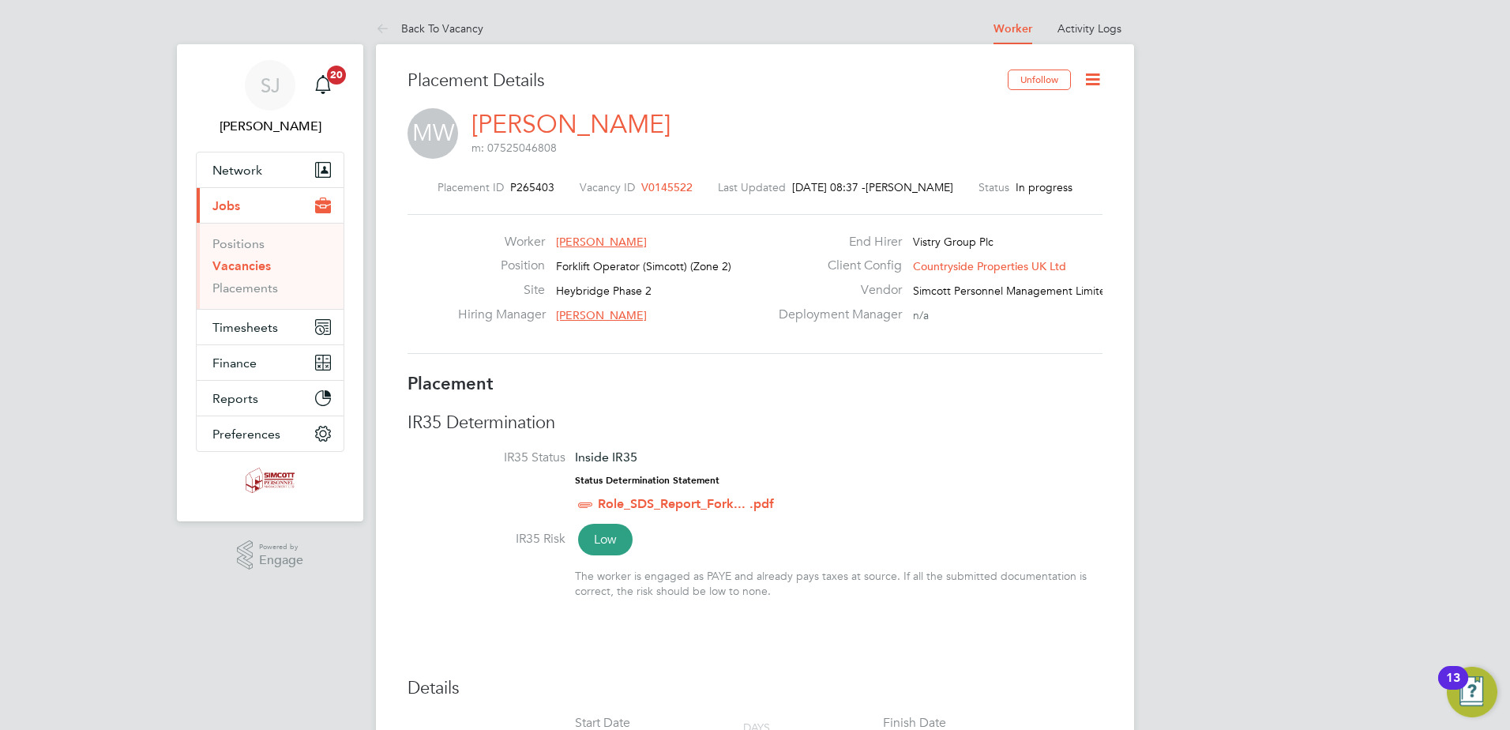
click at [1089, 75] on icon at bounding box center [1092, 79] width 20 height 20
click at [1041, 111] on li "Edit Placement e" at bounding box center [1041, 117] width 116 height 22
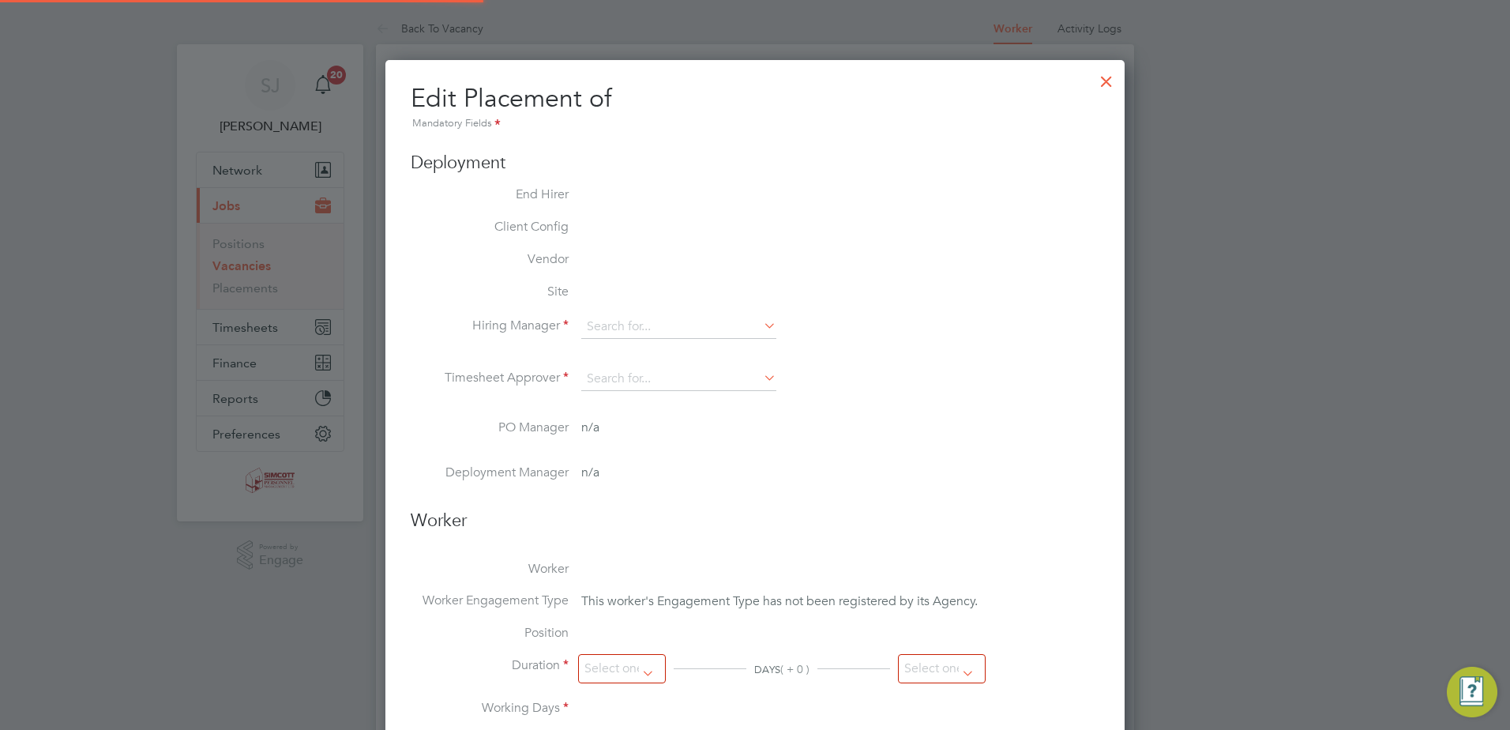
type input "[PERSON_NAME]"
type input "[DATE]"
type input "08:00"
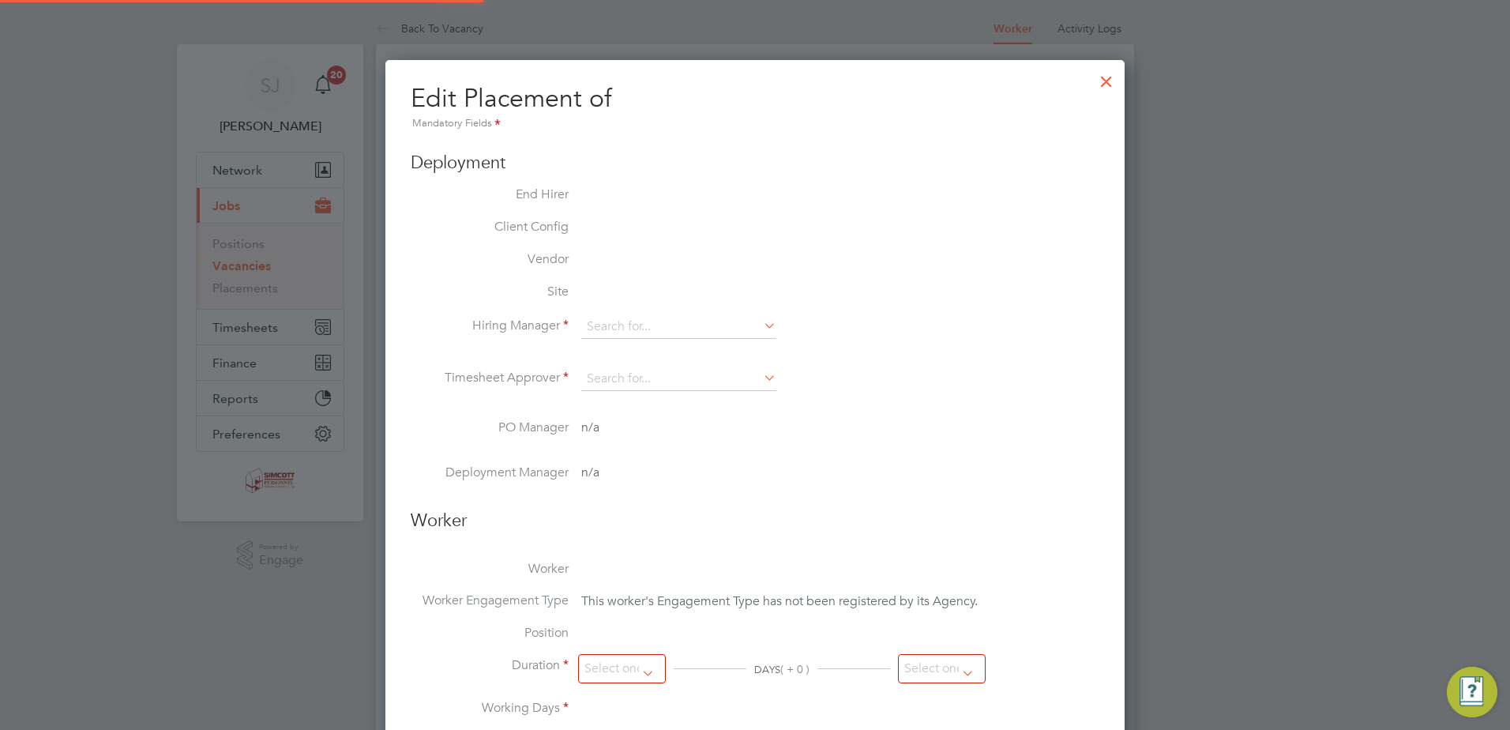
type input "17:00"
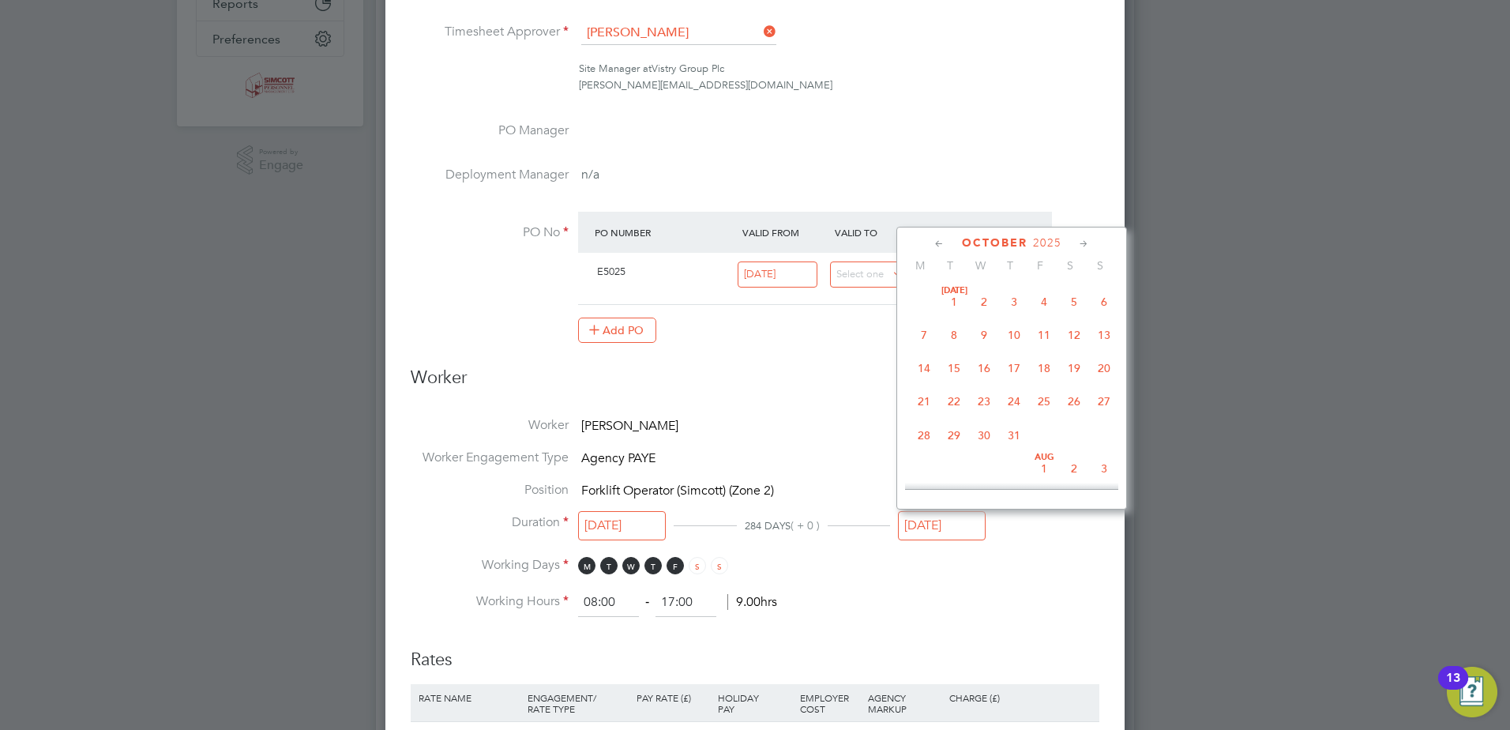
click at [928, 525] on input "[DATE]" at bounding box center [942, 525] width 88 height 29
click at [1101, 359] on span "3" at bounding box center [1104, 344] width 30 height 30
type input "[DATE]"
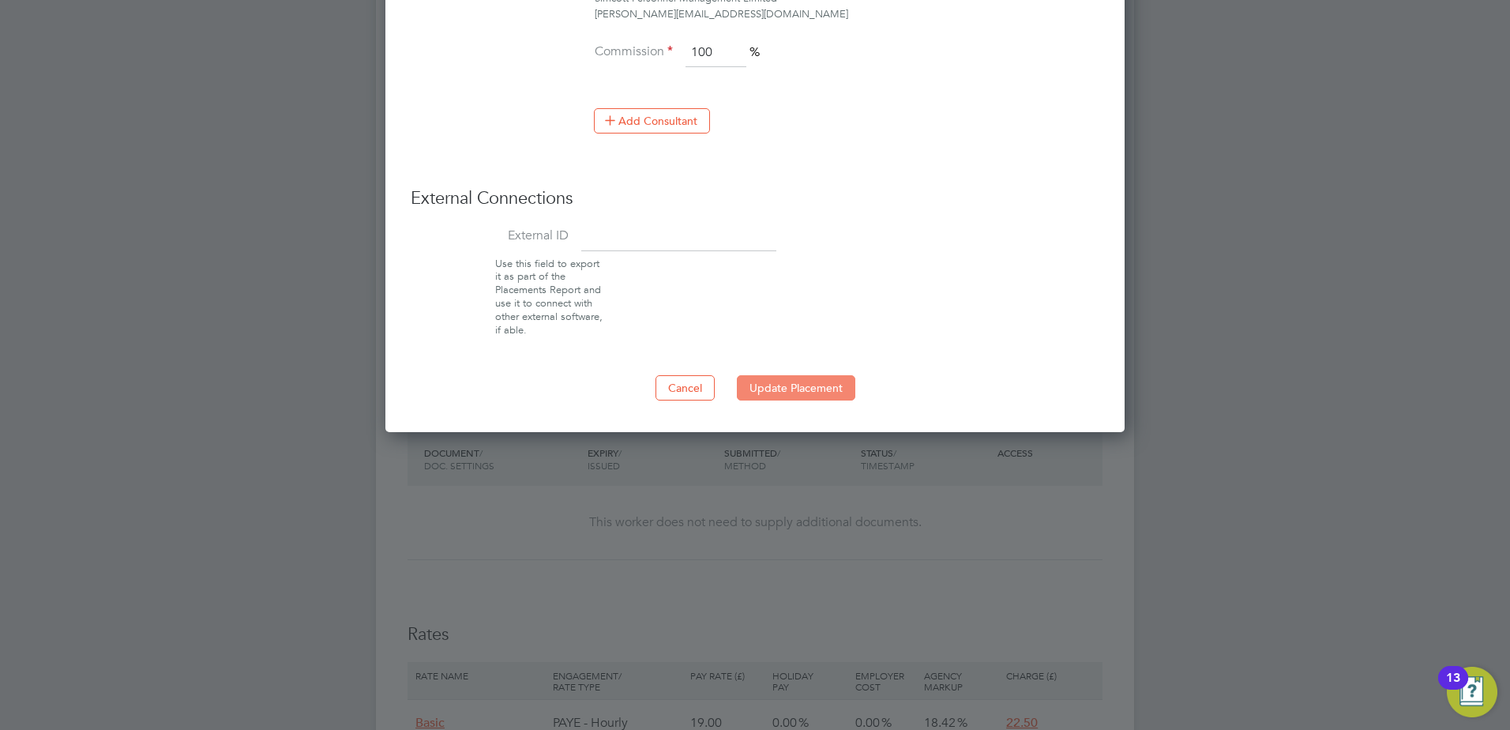
click at [784, 381] on button "Update Placement" at bounding box center [796, 387] width 118 height 25
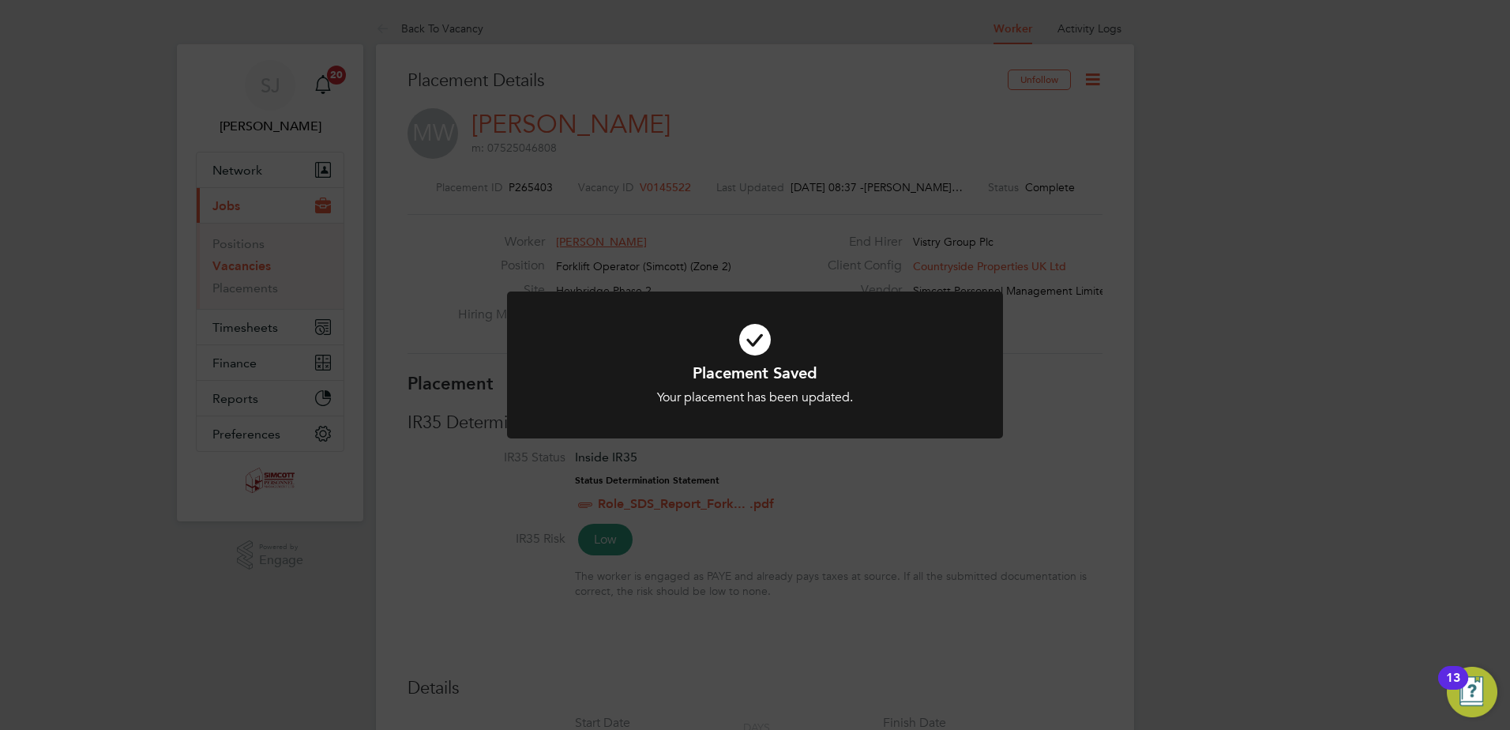
click at [1082, 382] on div "Placement Saved Your placement has been updated. Cancel Okay" at bounding box center [755, 365] width 1510 height 730
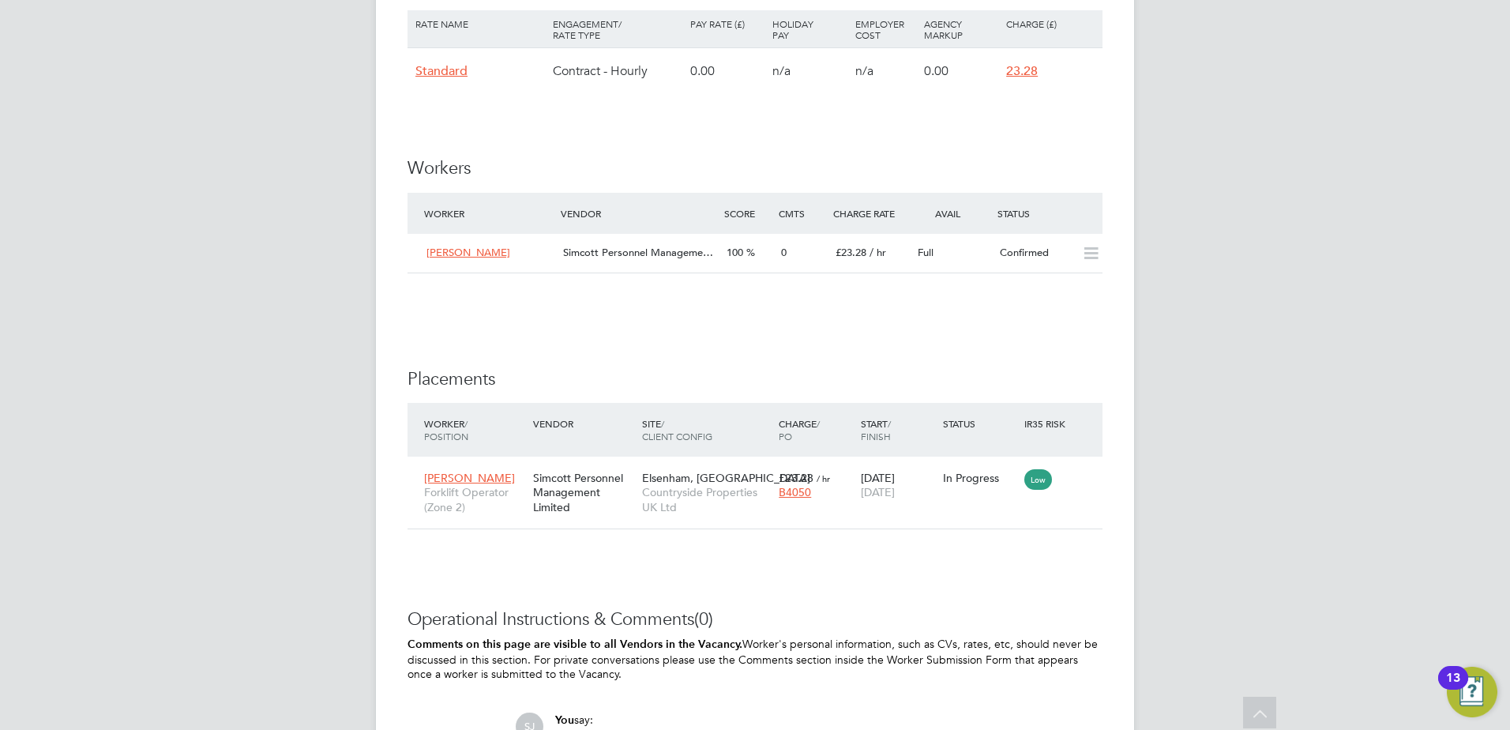
scroll to position [1241, 0]
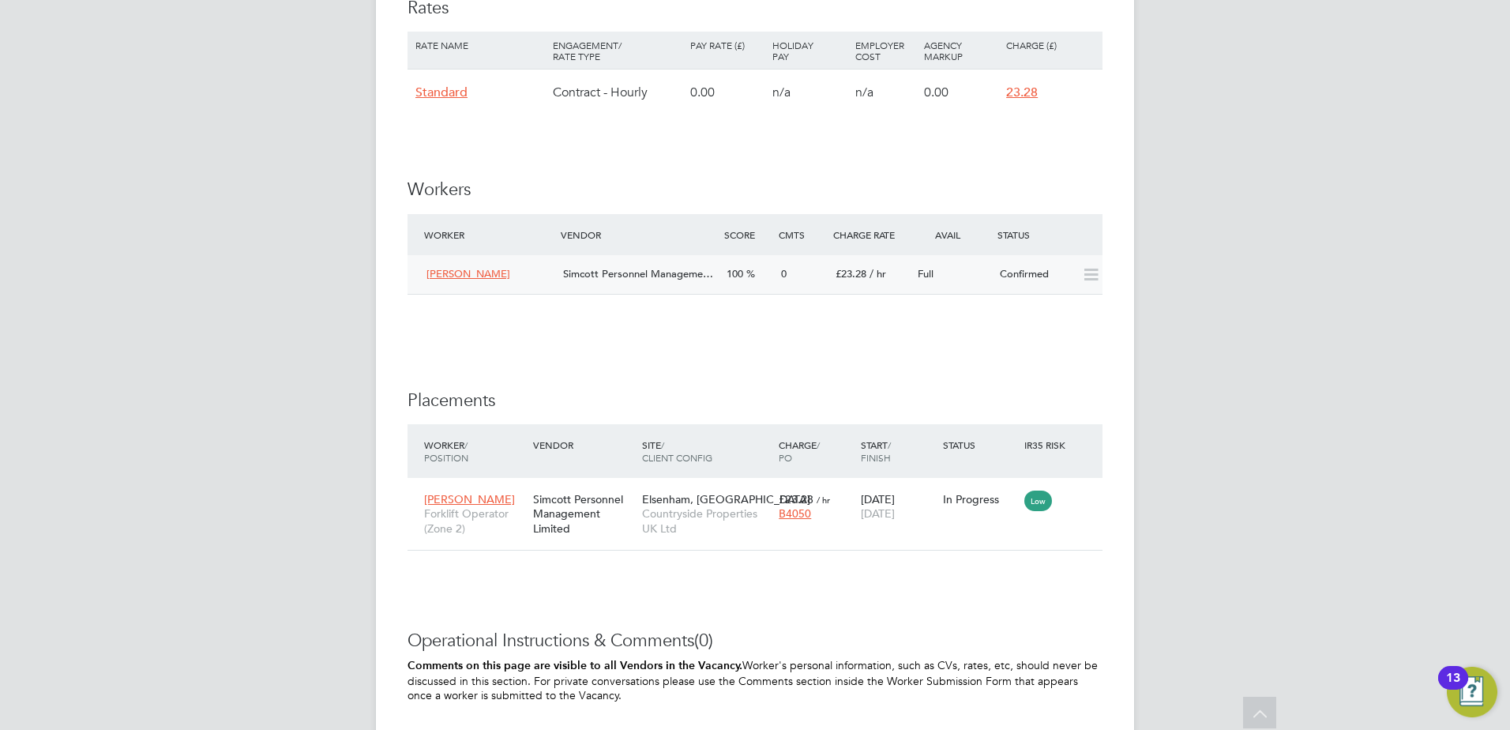
click at [716, 278] on div "Simcott Personnel Manageme…" at bounding box center [638, 274] width 163 height 26
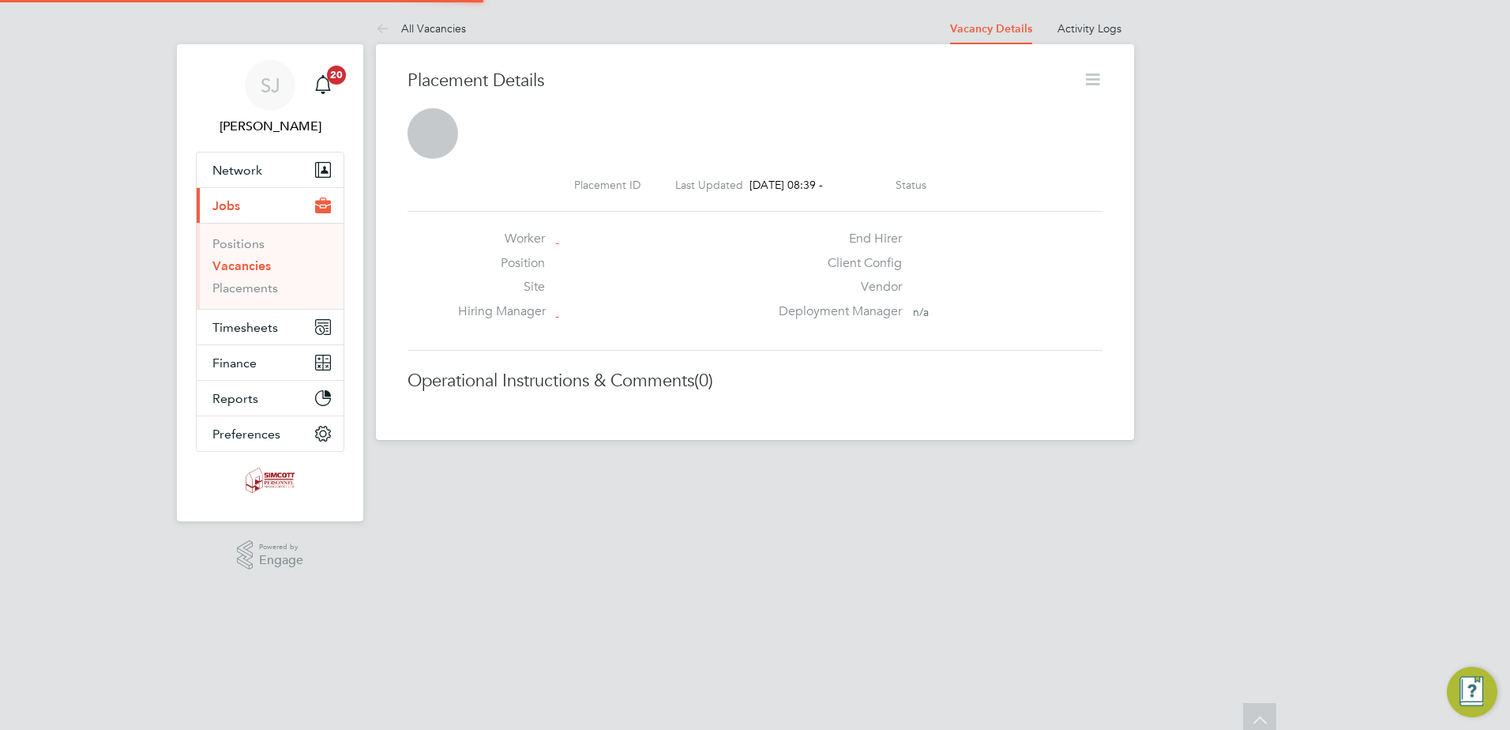
scroll to position [15, 89]
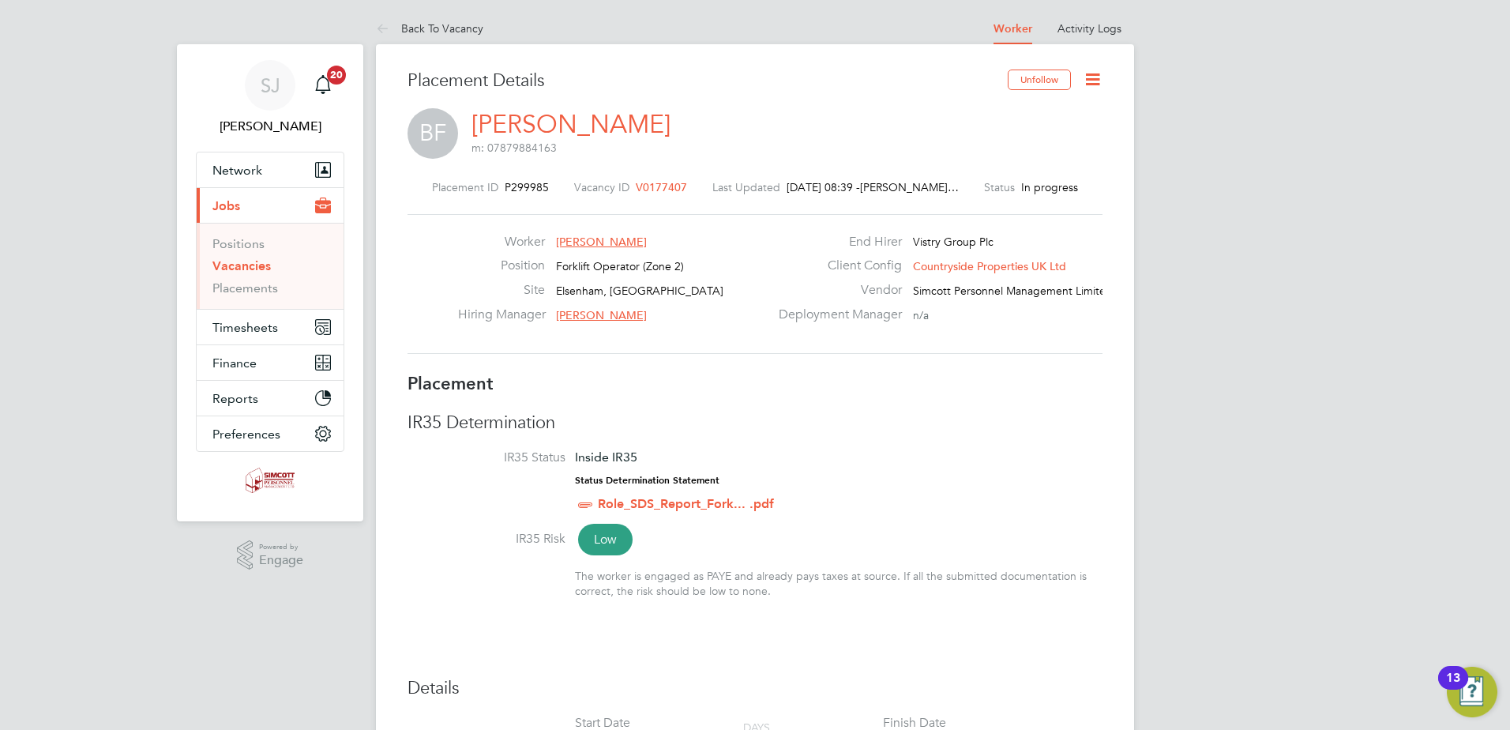
click at [1093, 77] on icon at bounding box center [1092, 79] width 20 height 20
click at [1041, 118] on li "Edit Placement e" at bounding box center [1041, 117] width 116 height 22
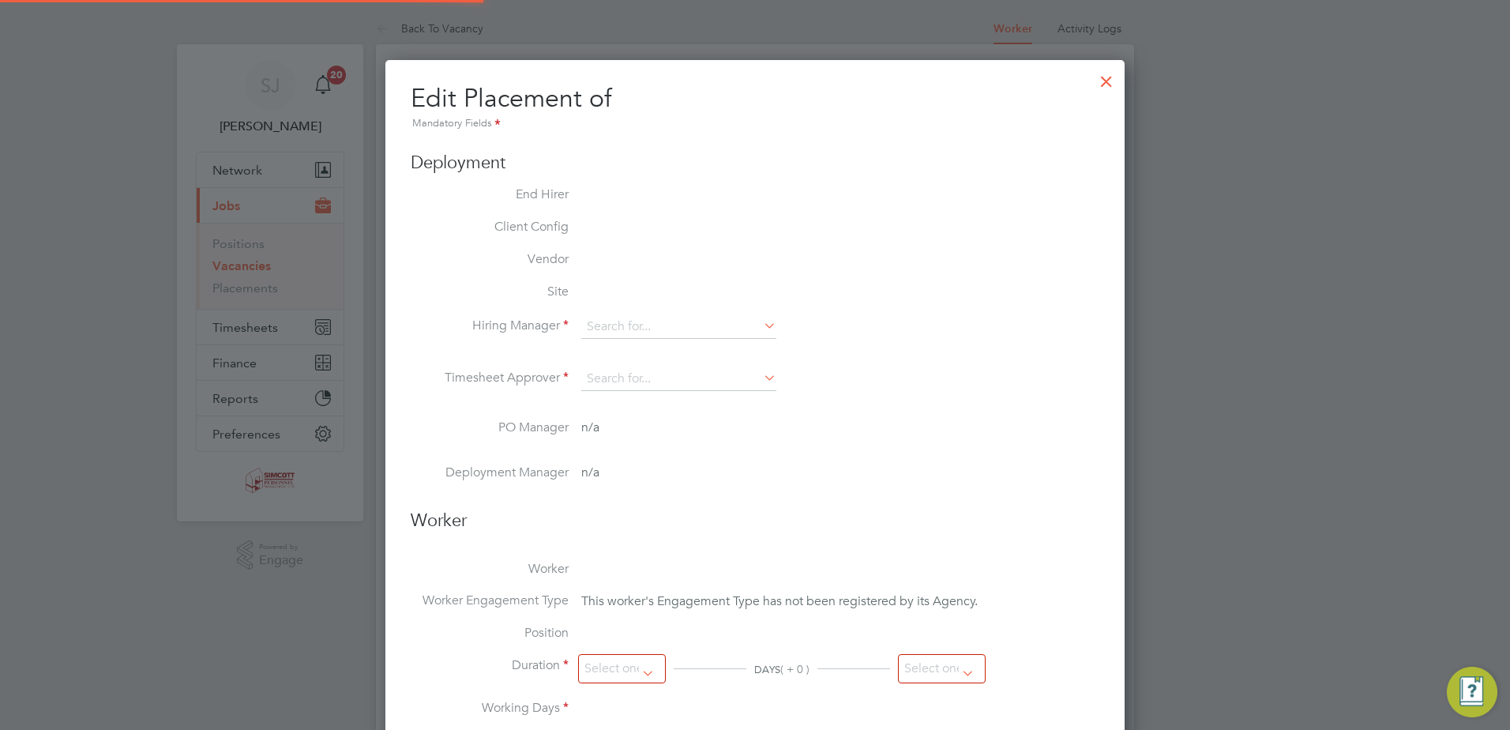
type input "Mark Ablett"
type input "28 Jul 2025"
type input "28 Feb 2026"
type input "07:30"
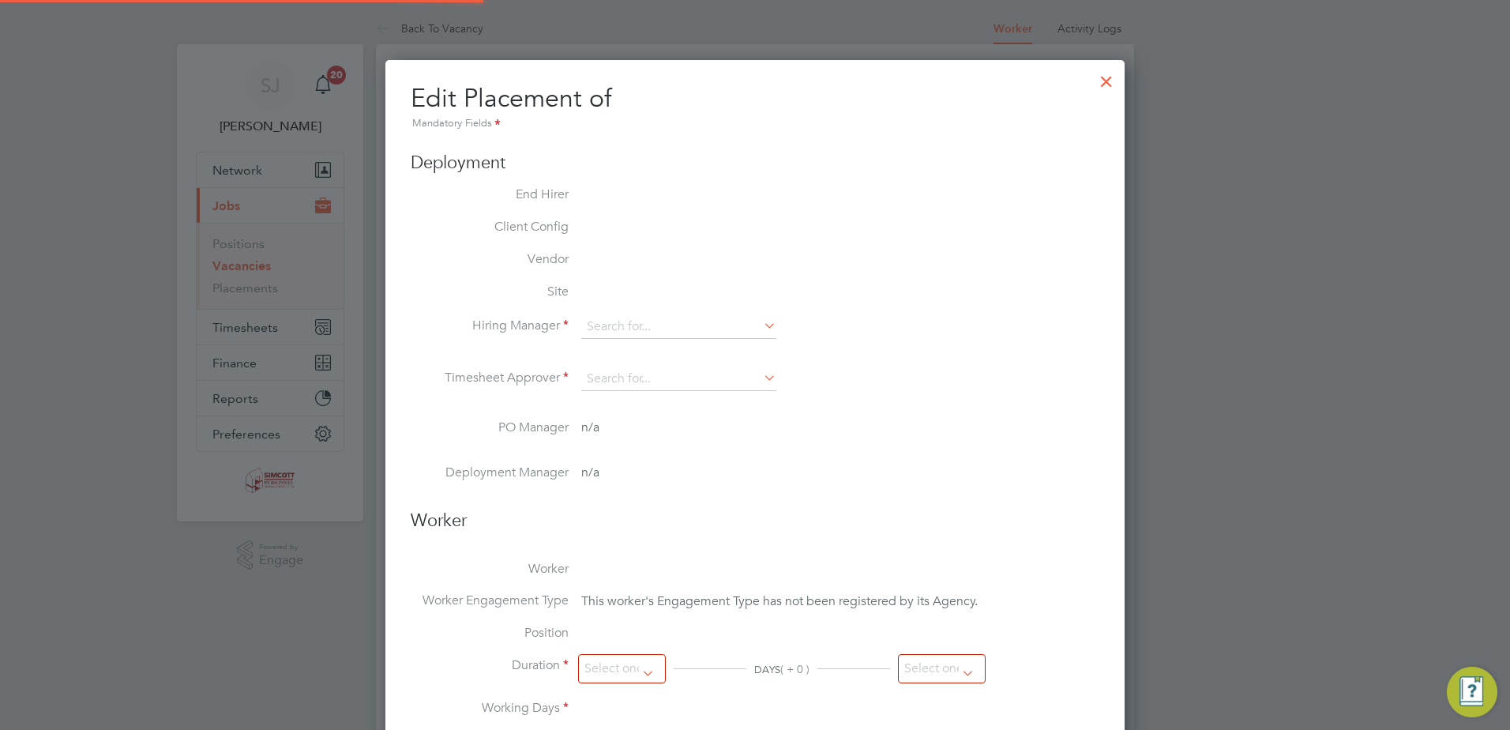
type input "16:30"
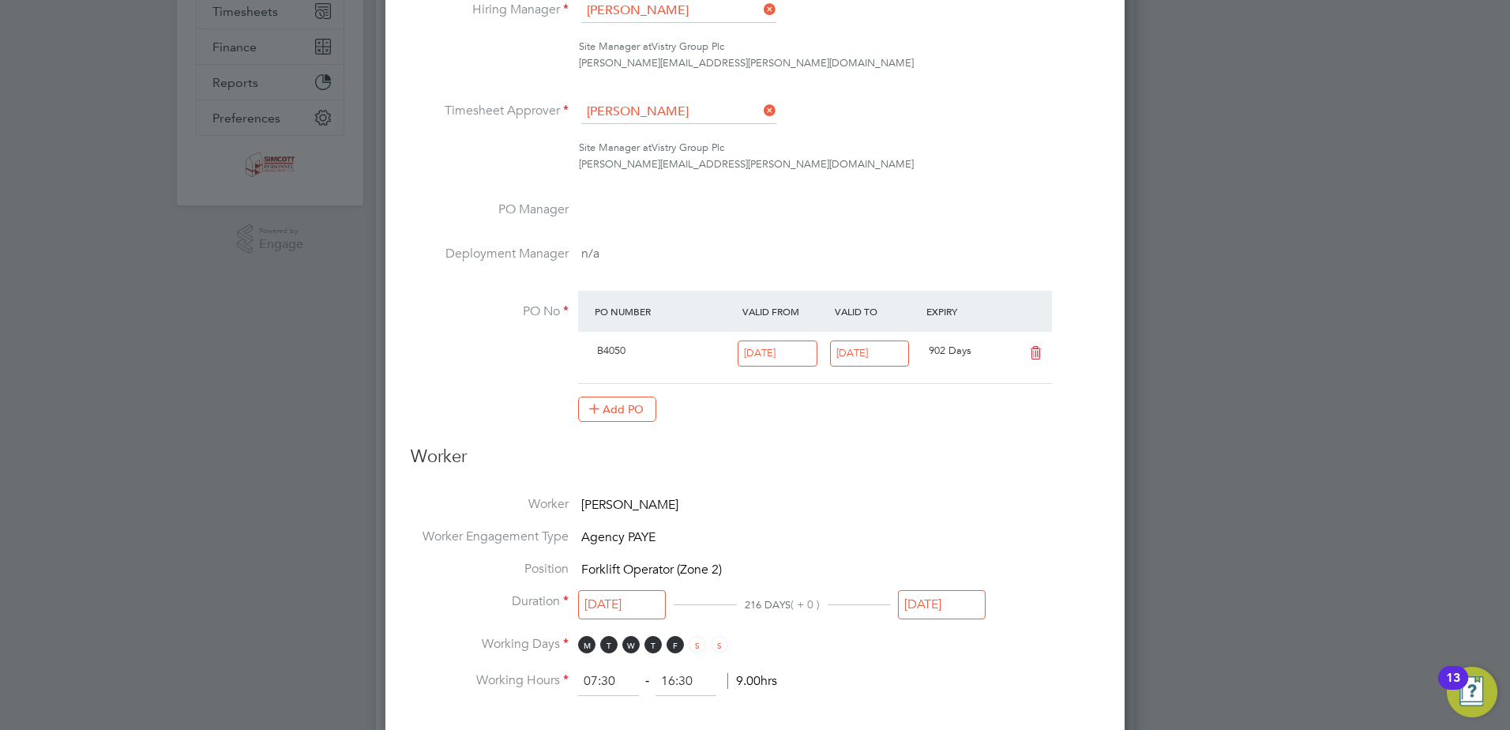
click at [932, 587] on li "Position Forklift Operator (Zone 2)" at bounding box center [755, 577] width 688 height 32
click at [931, 603] on input "28 Feb 2026" at bounding box center [942, 604] width 88 height 29
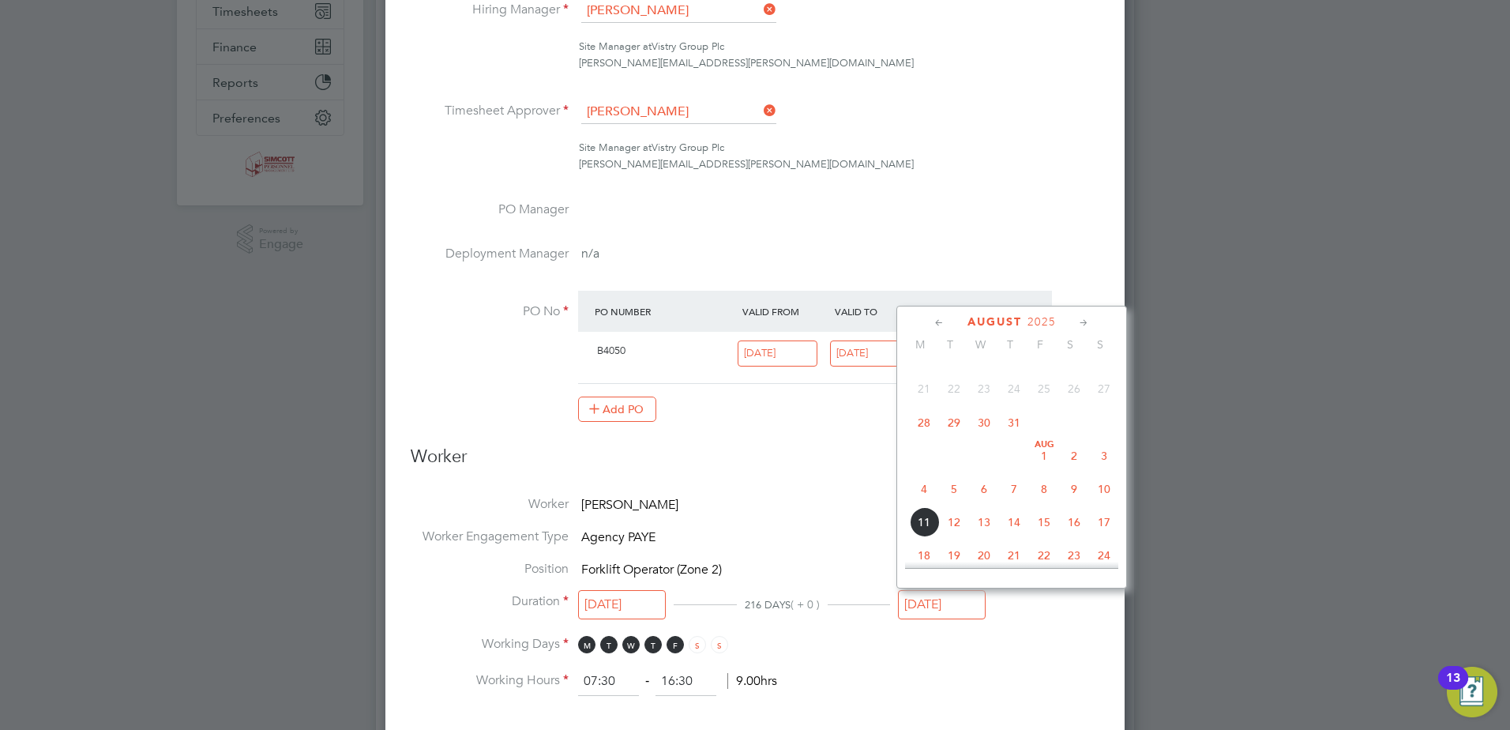
click at [1105, 454] on span "3" at bounding box center [1104, 456] width 30 height 30
type input "[DATE]"
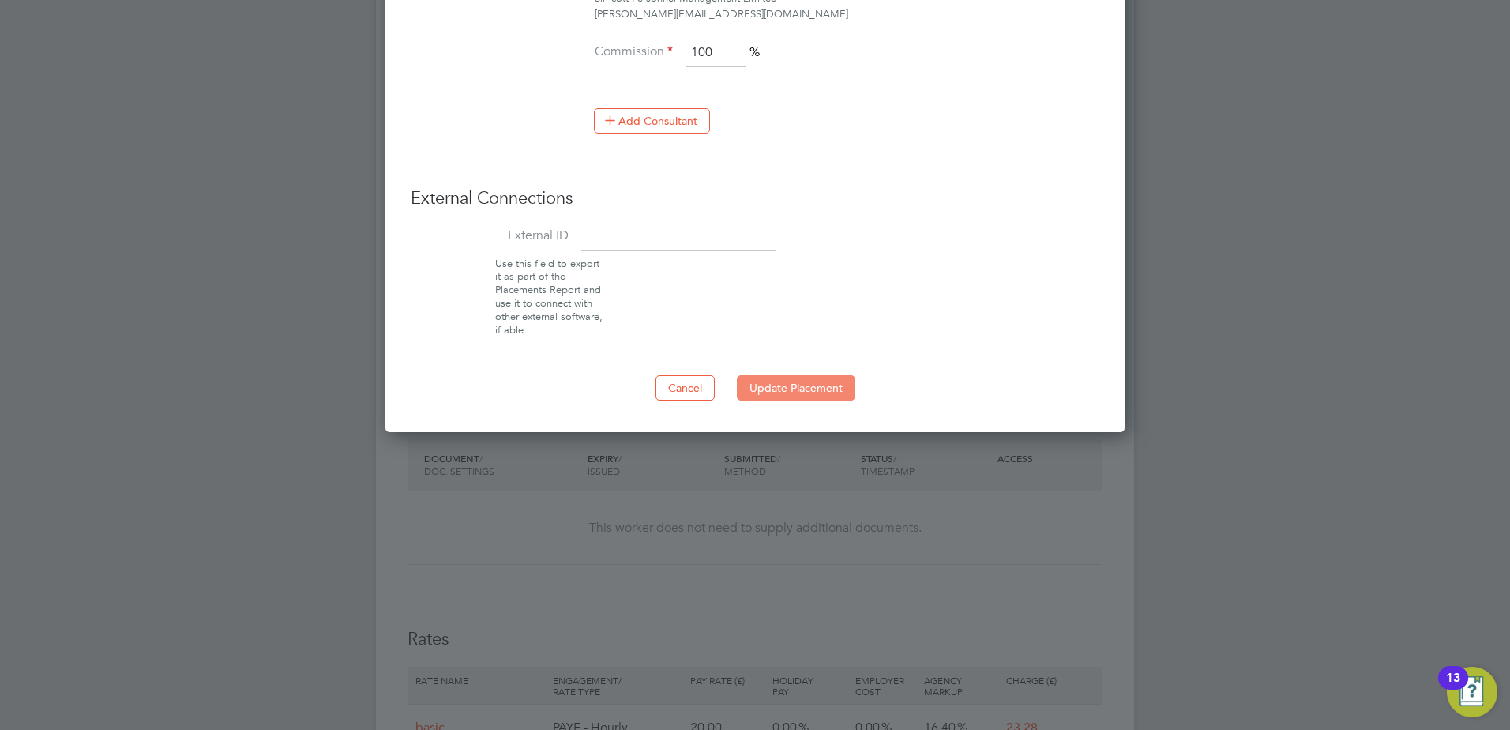
click at [760, 381] on button "Update Placement" at bounding box center [796, 387] width 118 height 25
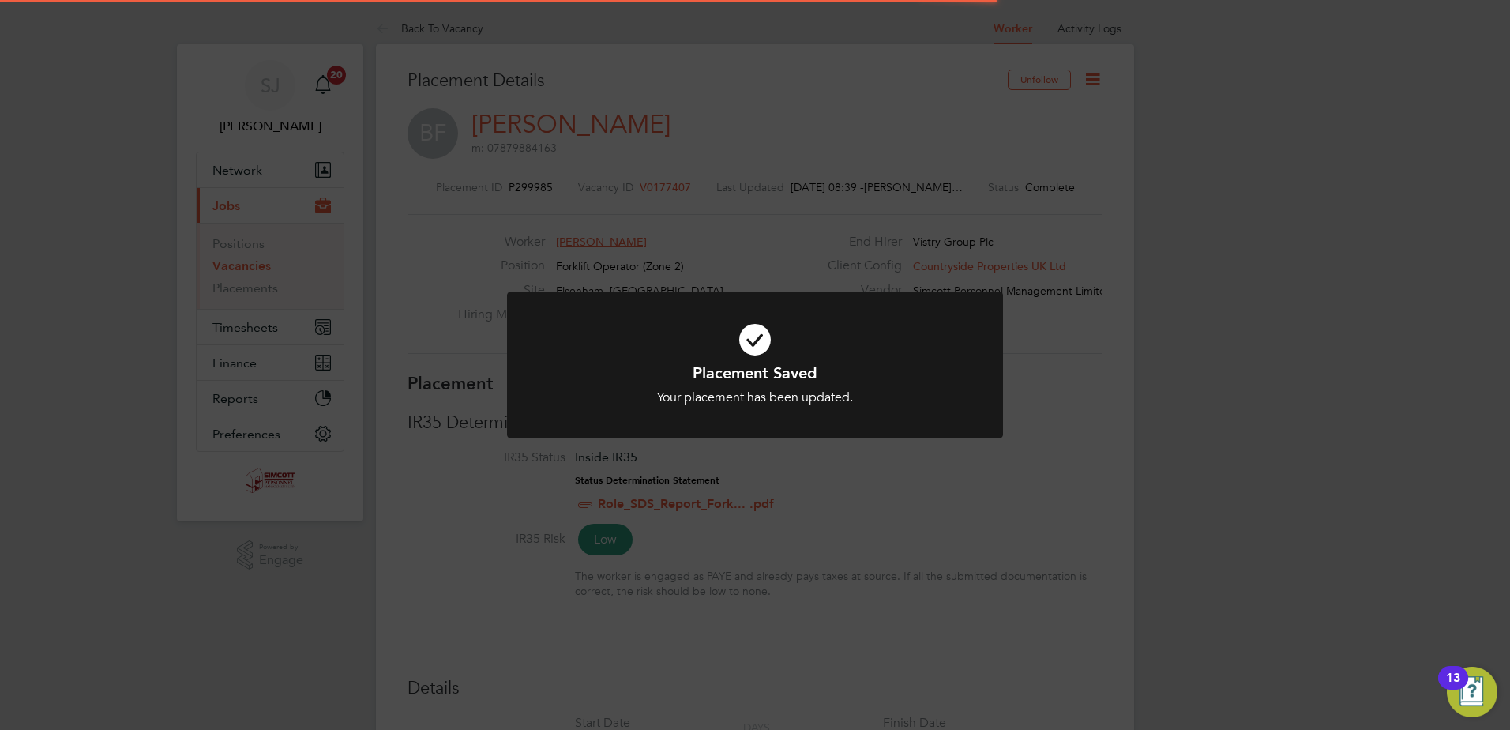
drag, startPoint x: 1088, startPoint y: 167, endPoint x: 1003, endPoint y: 106, distance: 104.5
click at [1091, 165] on div "Placement Saved Your placement has been updated. Cancel Okay" at bounding box center [755, 365] width 1510 height 730
